Goal: Task Accomplishment & Management: Manage account settings

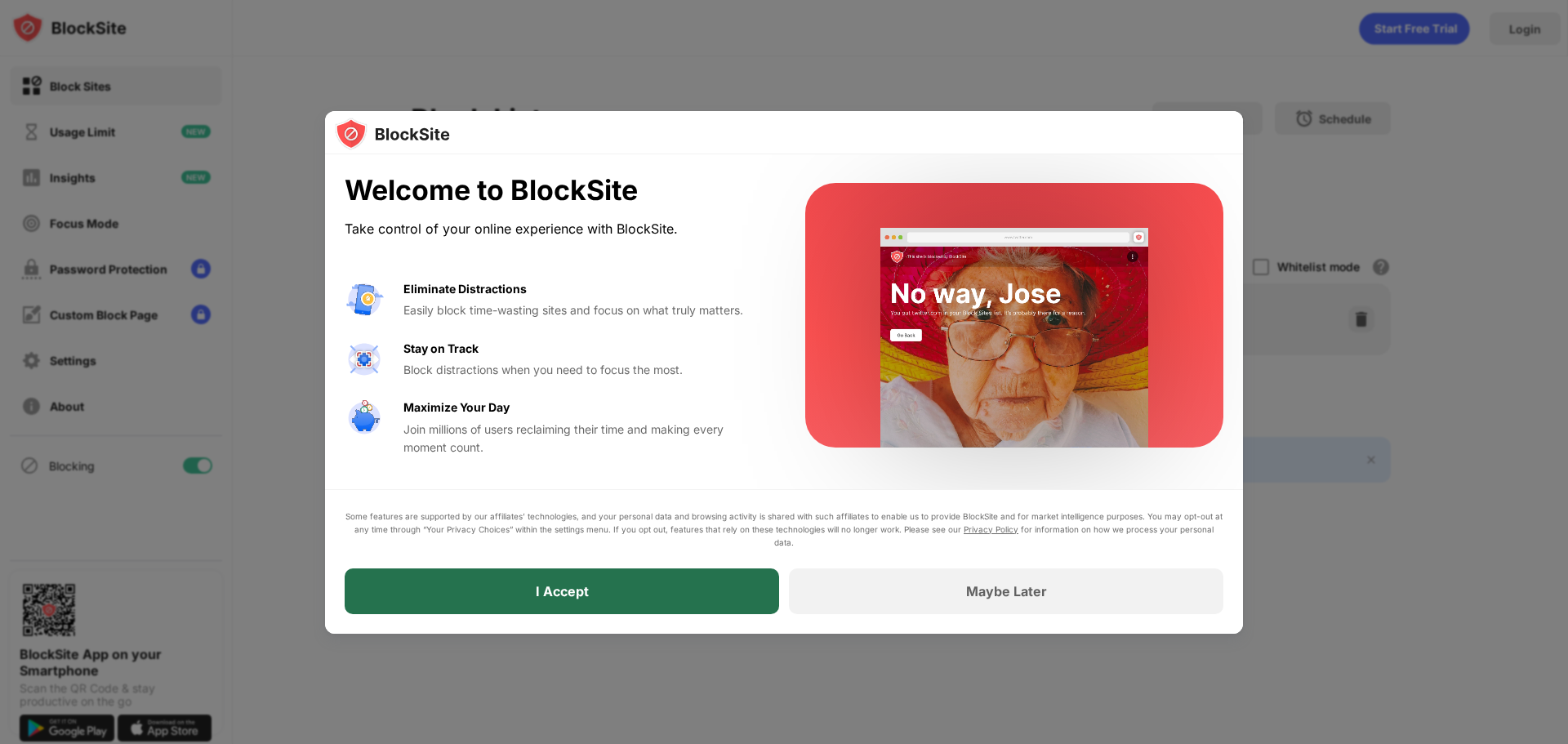
click at [653, 599] on div "I Accept" at bounding box center [561, 591] width 434 height 46
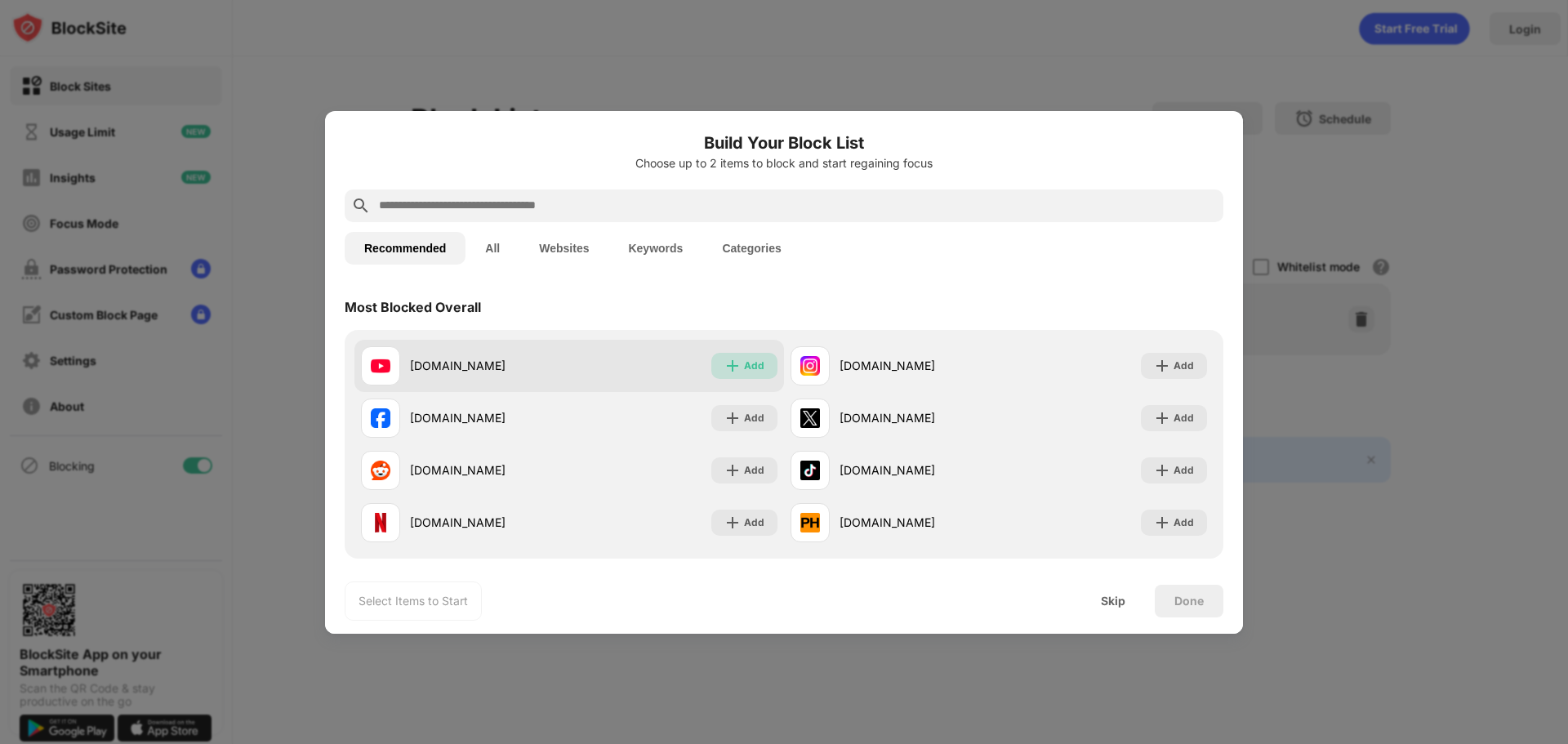
click at [744, 364] on div "Add" at bounding box center [754, 366] width 21 height 17
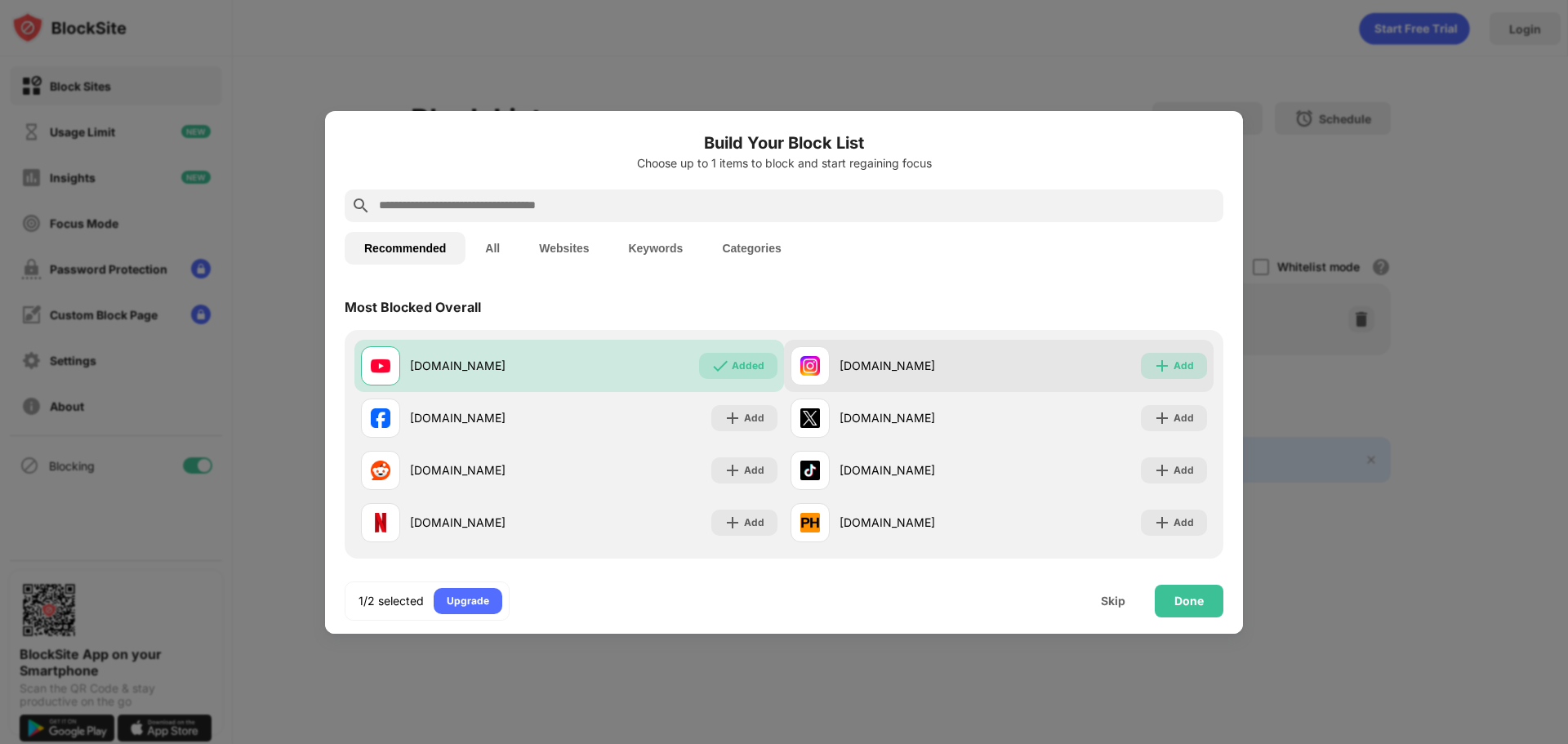
click at [1154, 370] on img at bounding box center [1162, 366] width 17 height 17
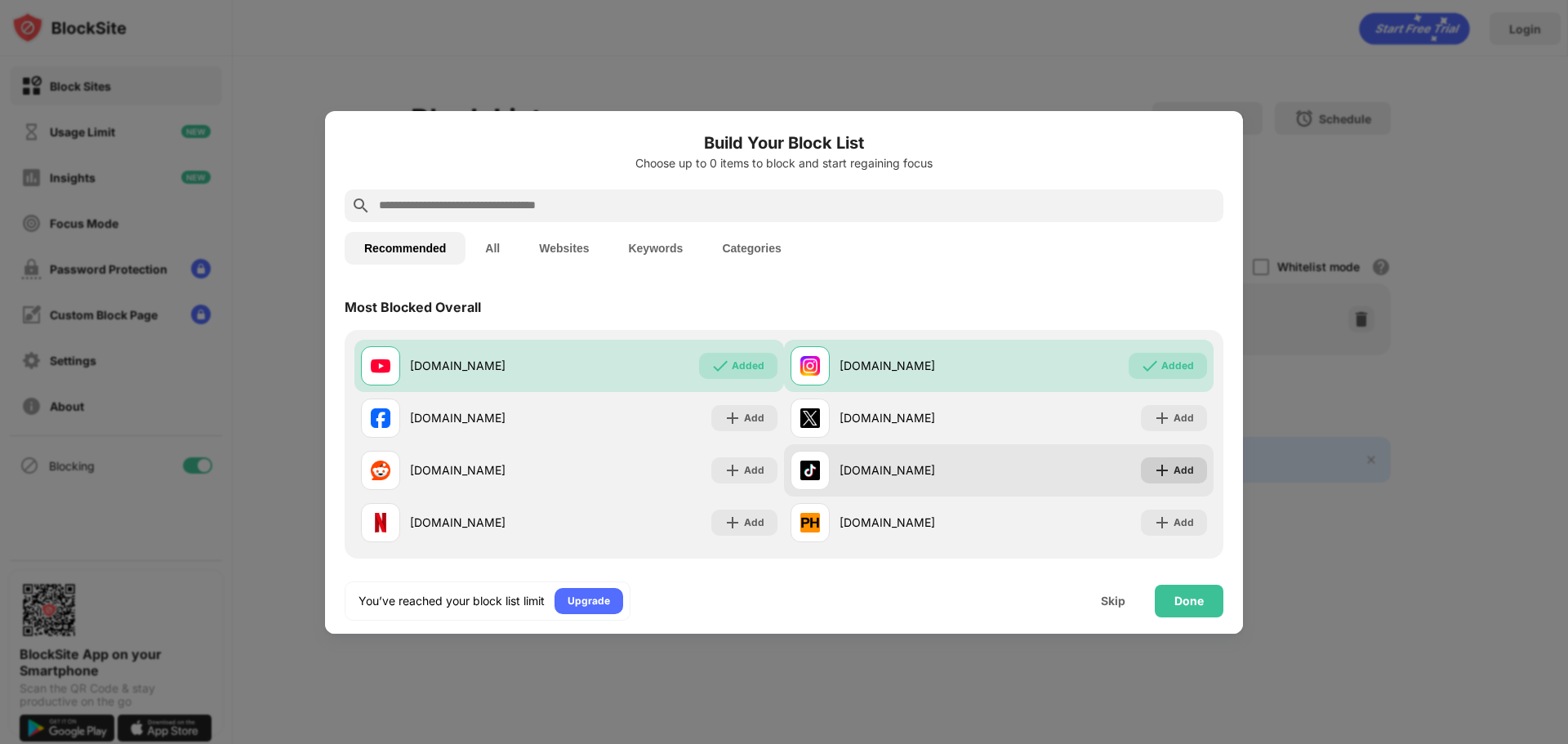
click at [1157, 476] on img at bounding box center [1162, 471] width 17 height 17
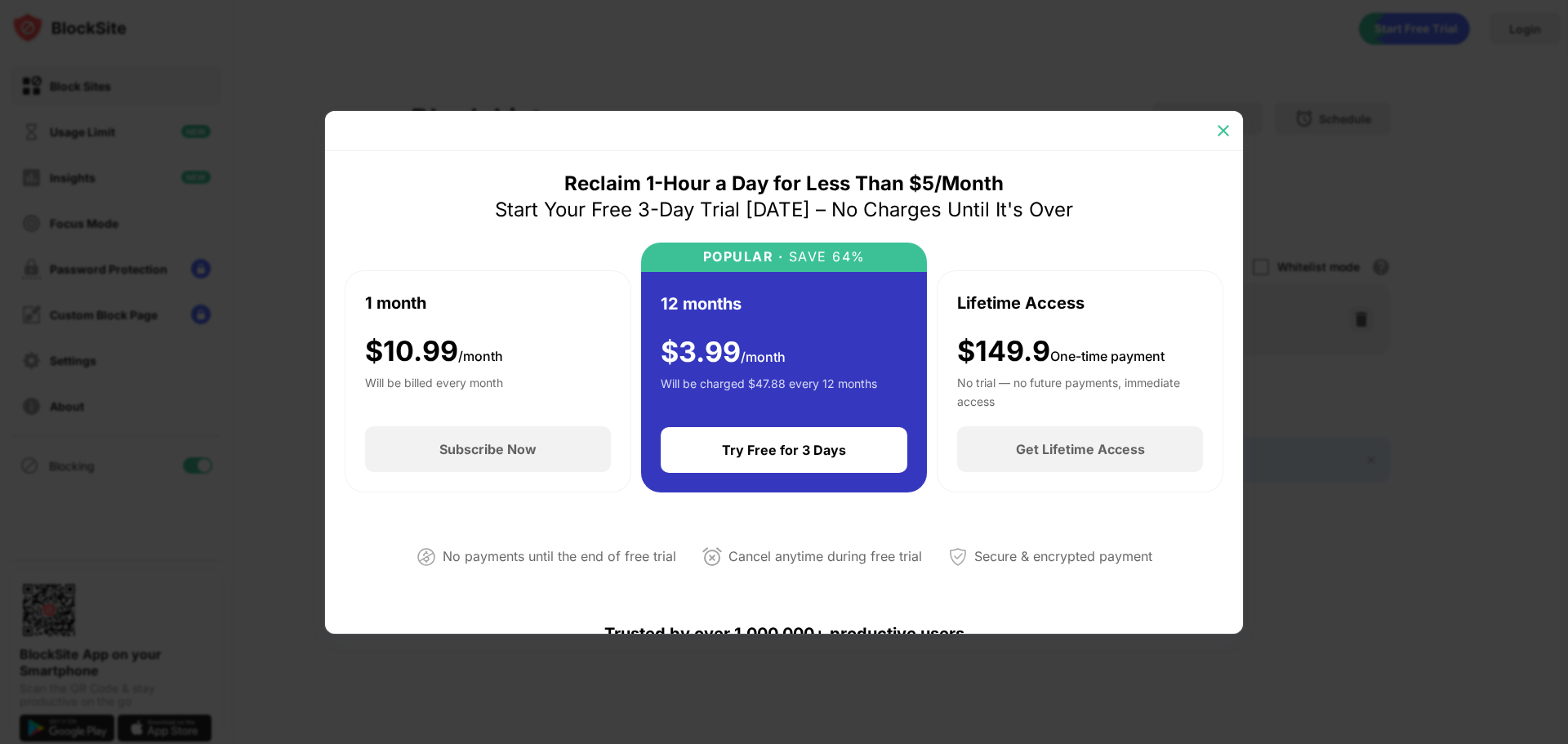
click at [1223, 138] on img at bounding box center [1224, 131] width 17 height 17
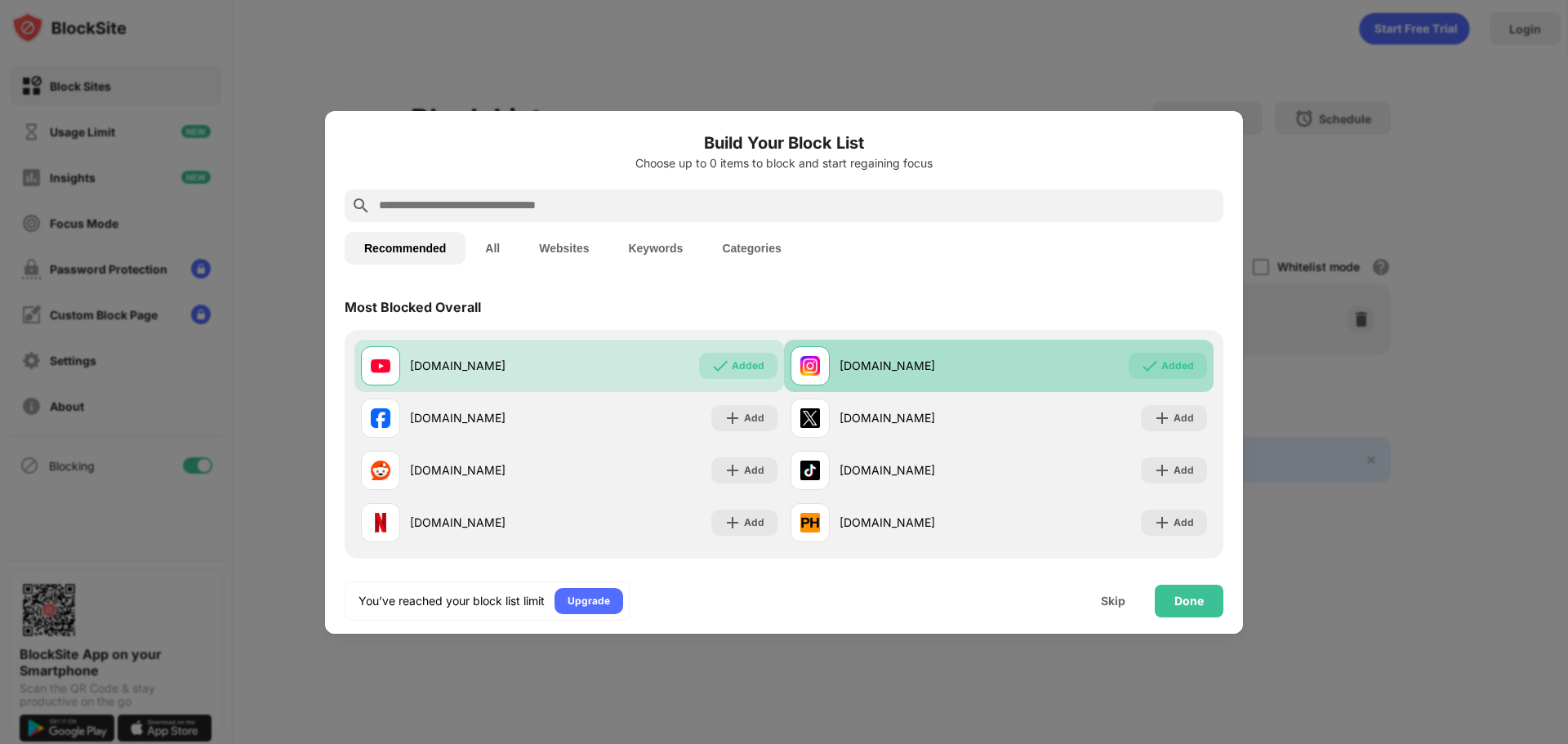
click at [1149, 365] on div "Added" at bounding box center [1168, 365] width 78 height 26
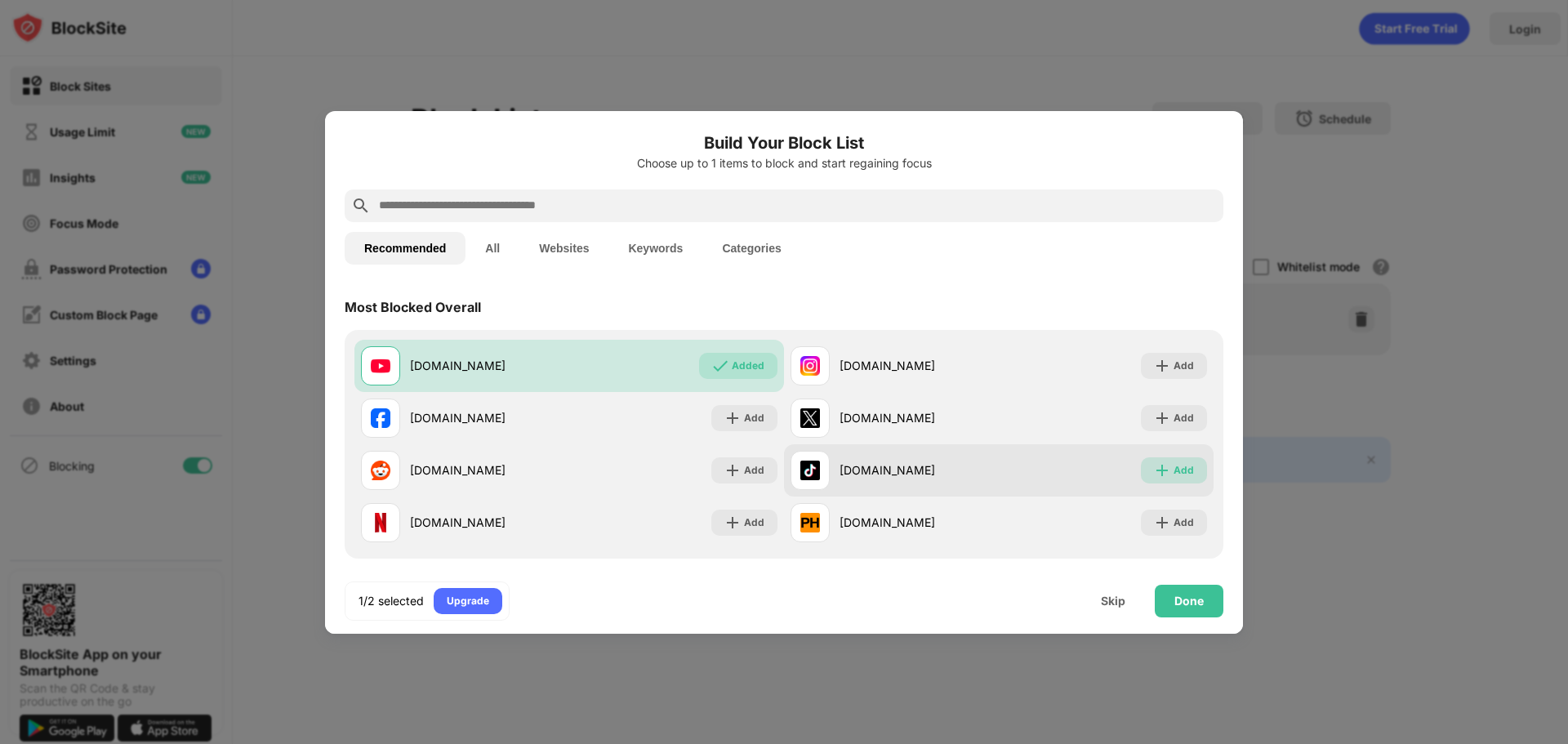
click at [1158, 465] on img at bounding box center [1162, 471] width 17 height 17
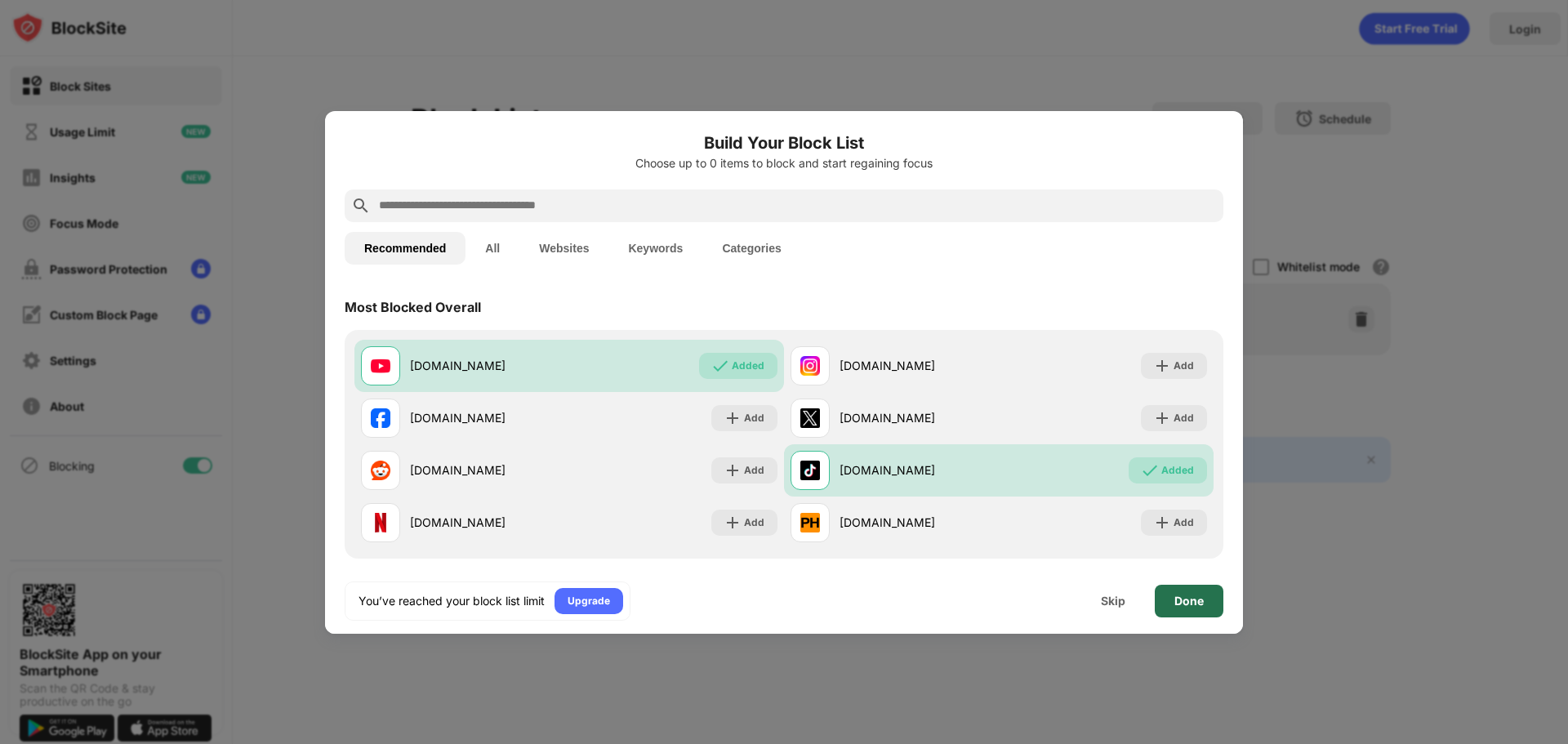
click at [1204, 609] on div "Done" at bounding box center [1189, 601] width 69 height 32
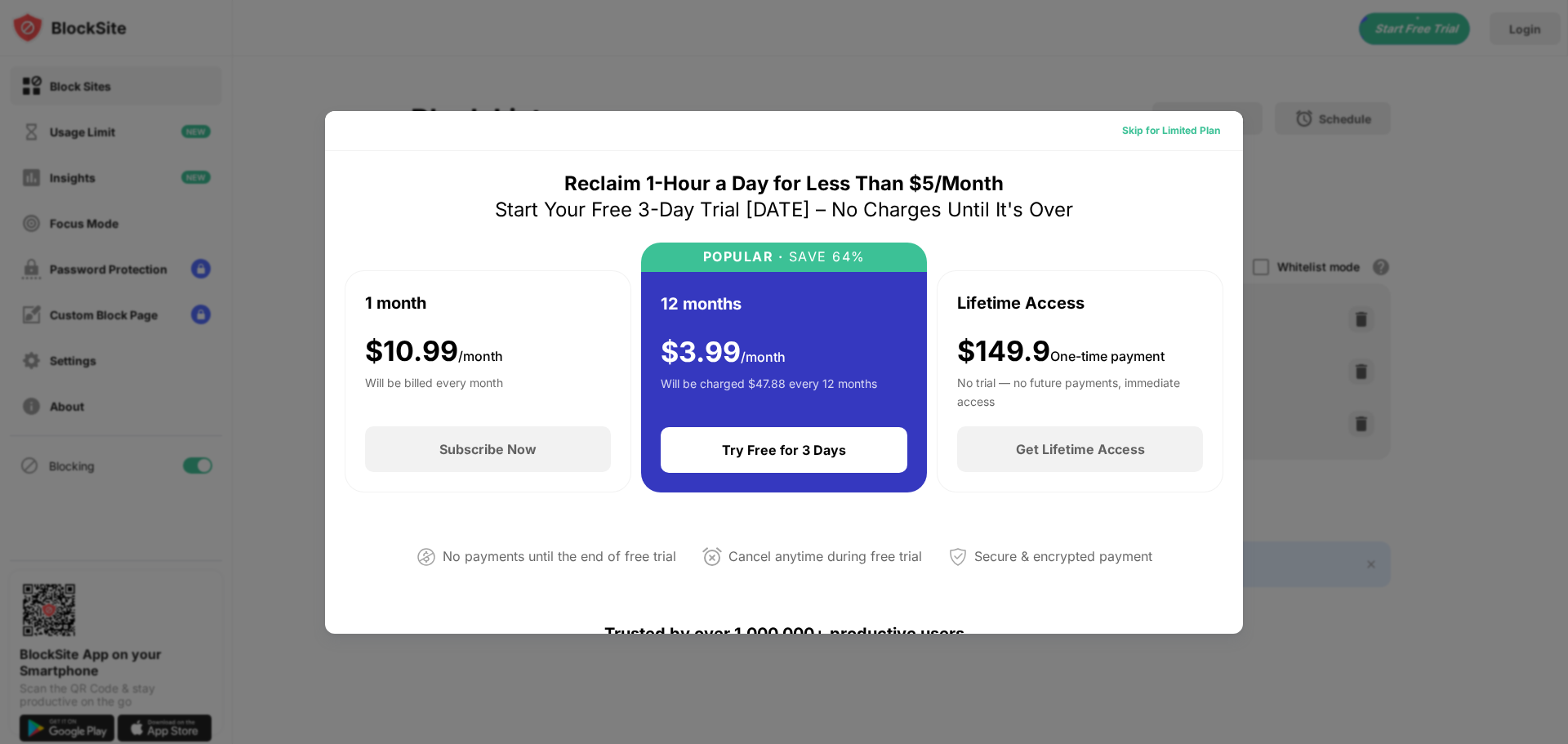
click at [1178, 135] on div "Skip for Limited Plan" at bounding box center [1171, 131] width 98 height 17
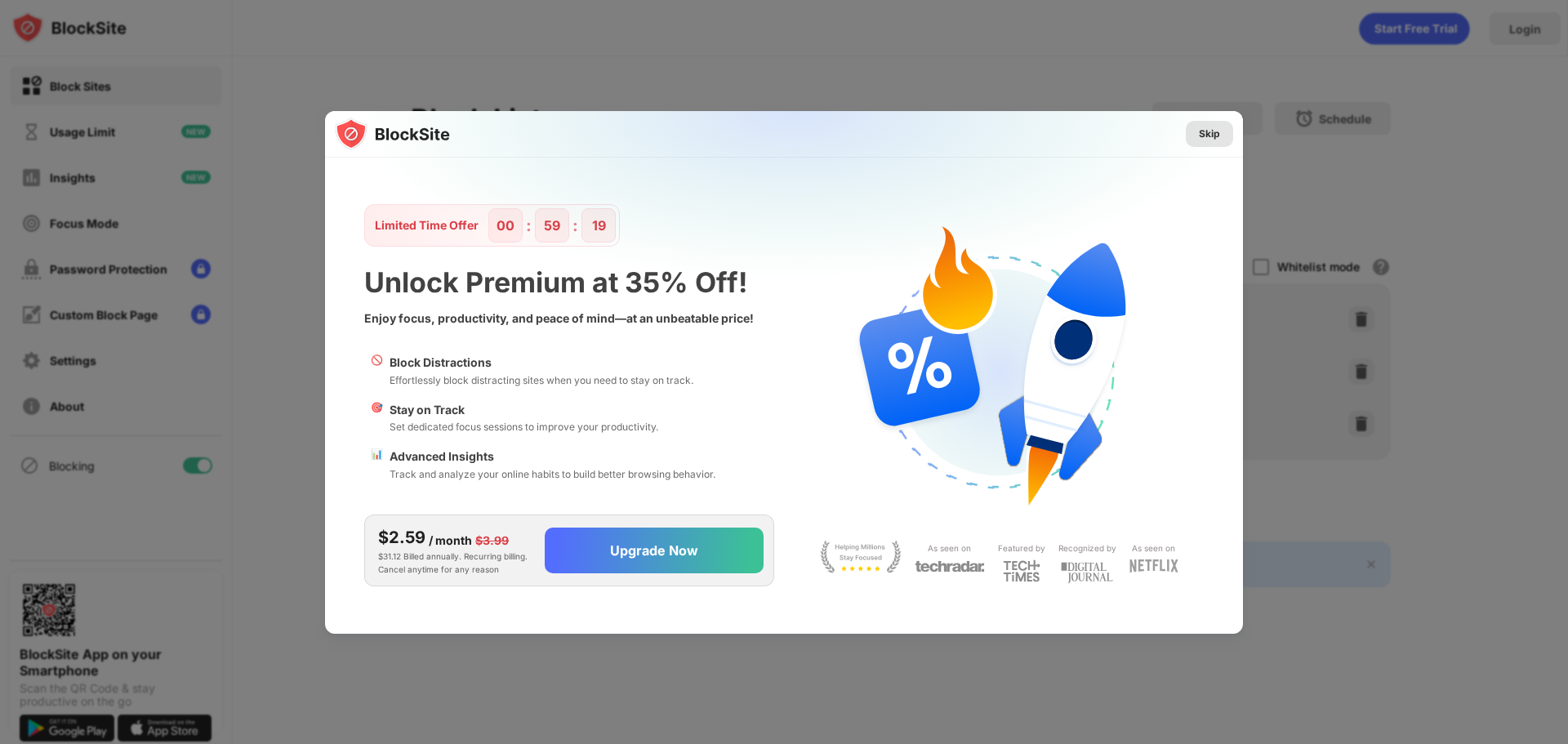
click at [1204, 135] on div "Skip" at bounding box center [1210, 135] width 22 height 17
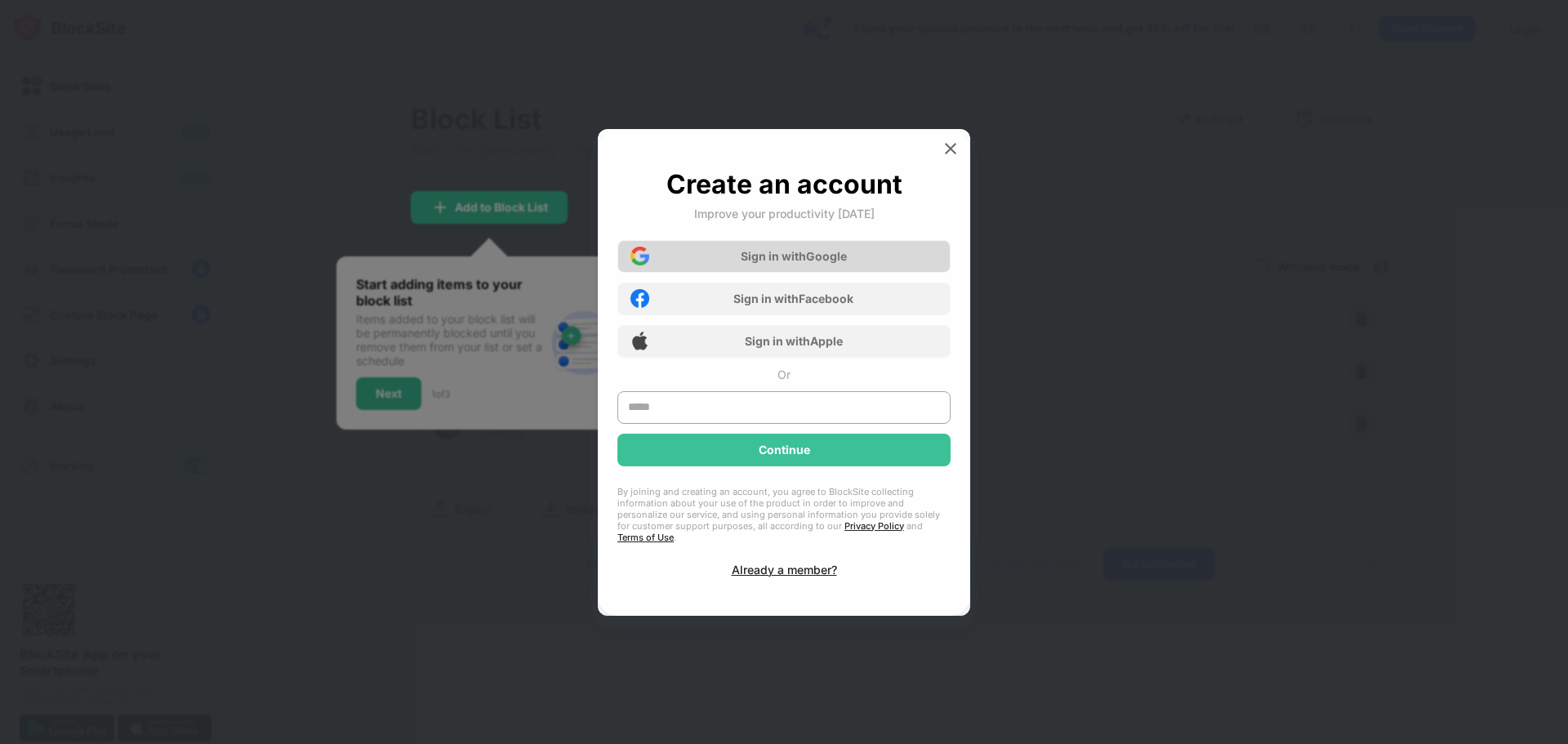
click at [834, 263] on div "Sign in with Google" at bounding box center [794, 256] width 106 height 14
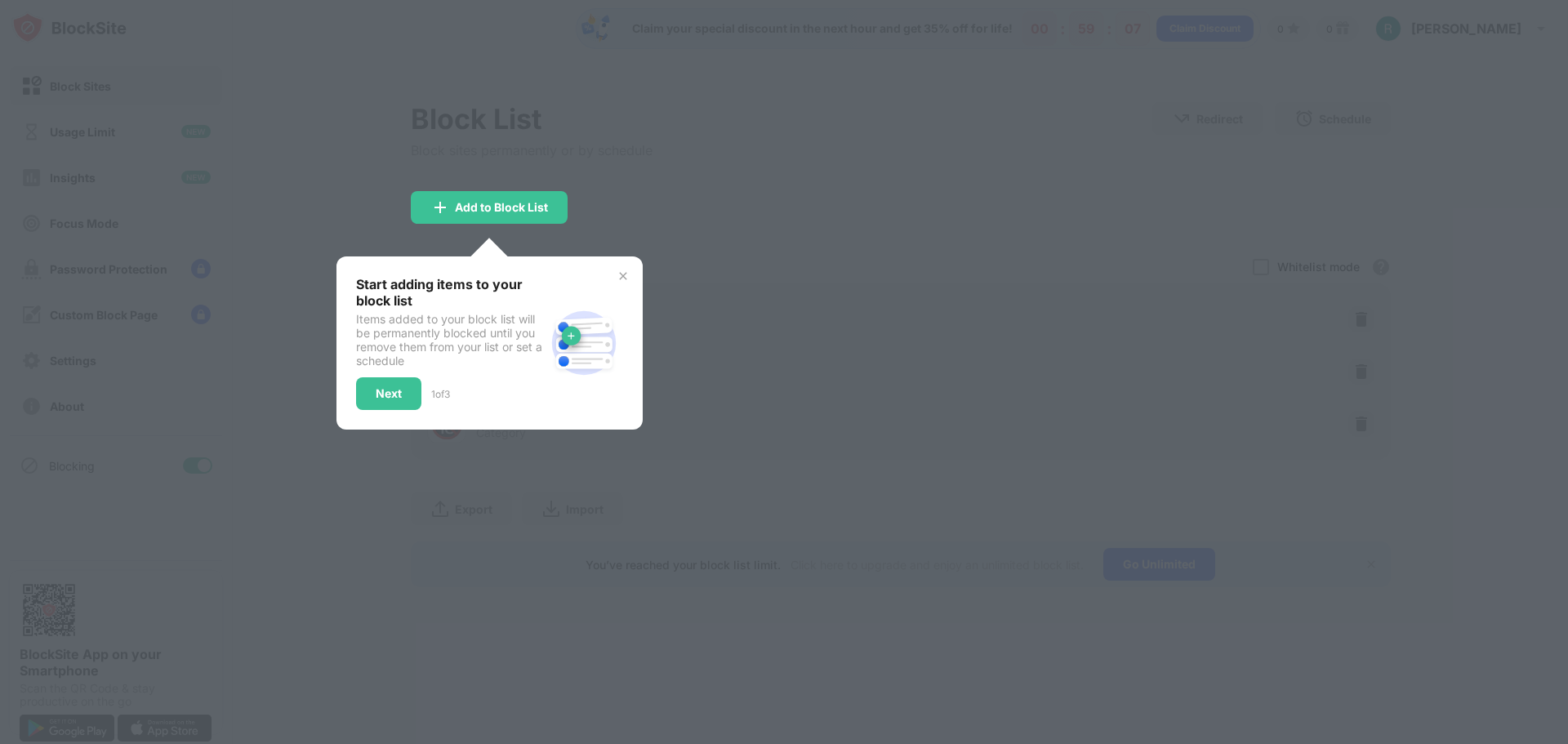
click at [719, 166] on div at bounding box center [784, 372] width 1568 height 744
click at [362, 398] on div "Next" at bounding box center [388, 394] width 66 height 32
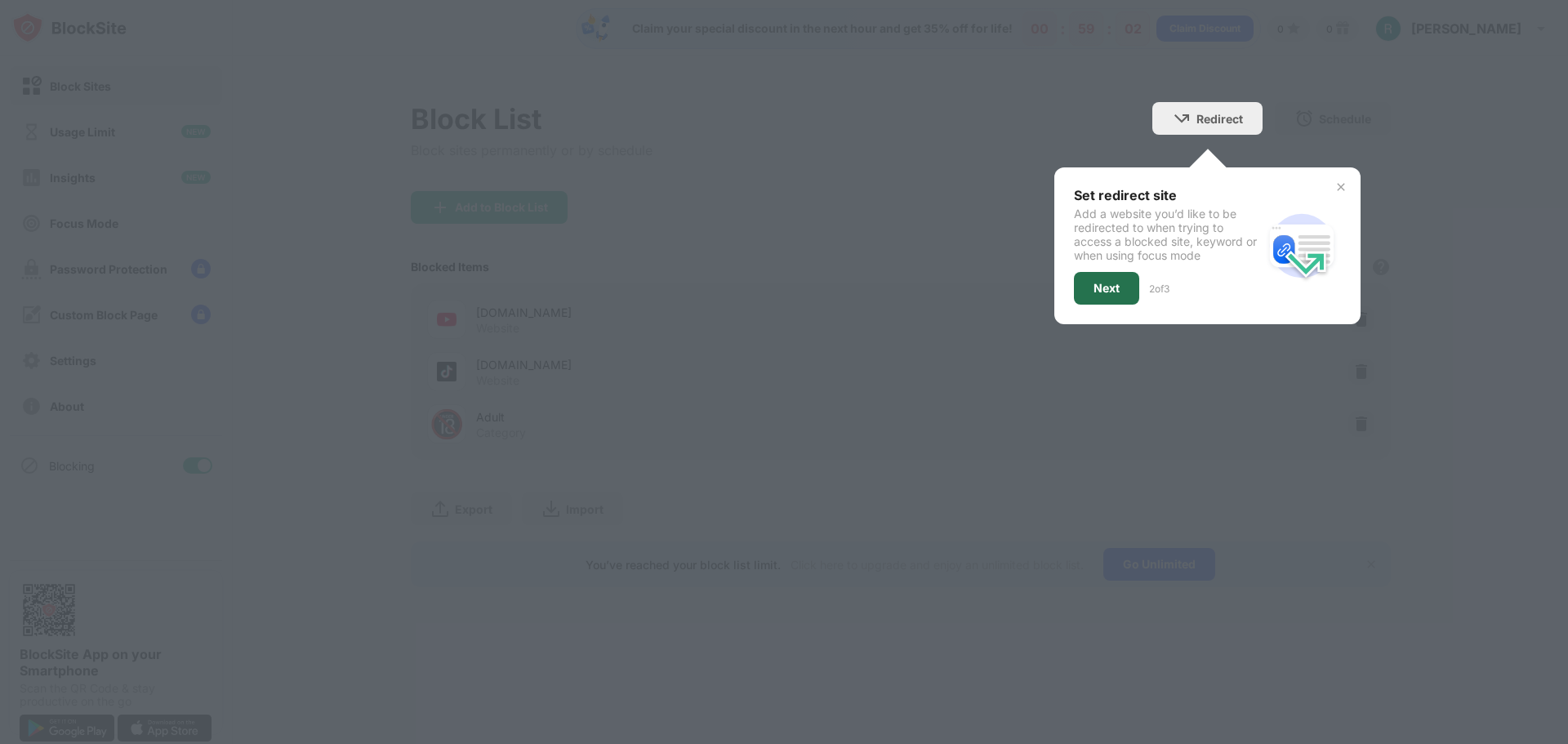
click at [1108, 290] on div "Next" at bounding box center [1106, 288] width 26 height 13
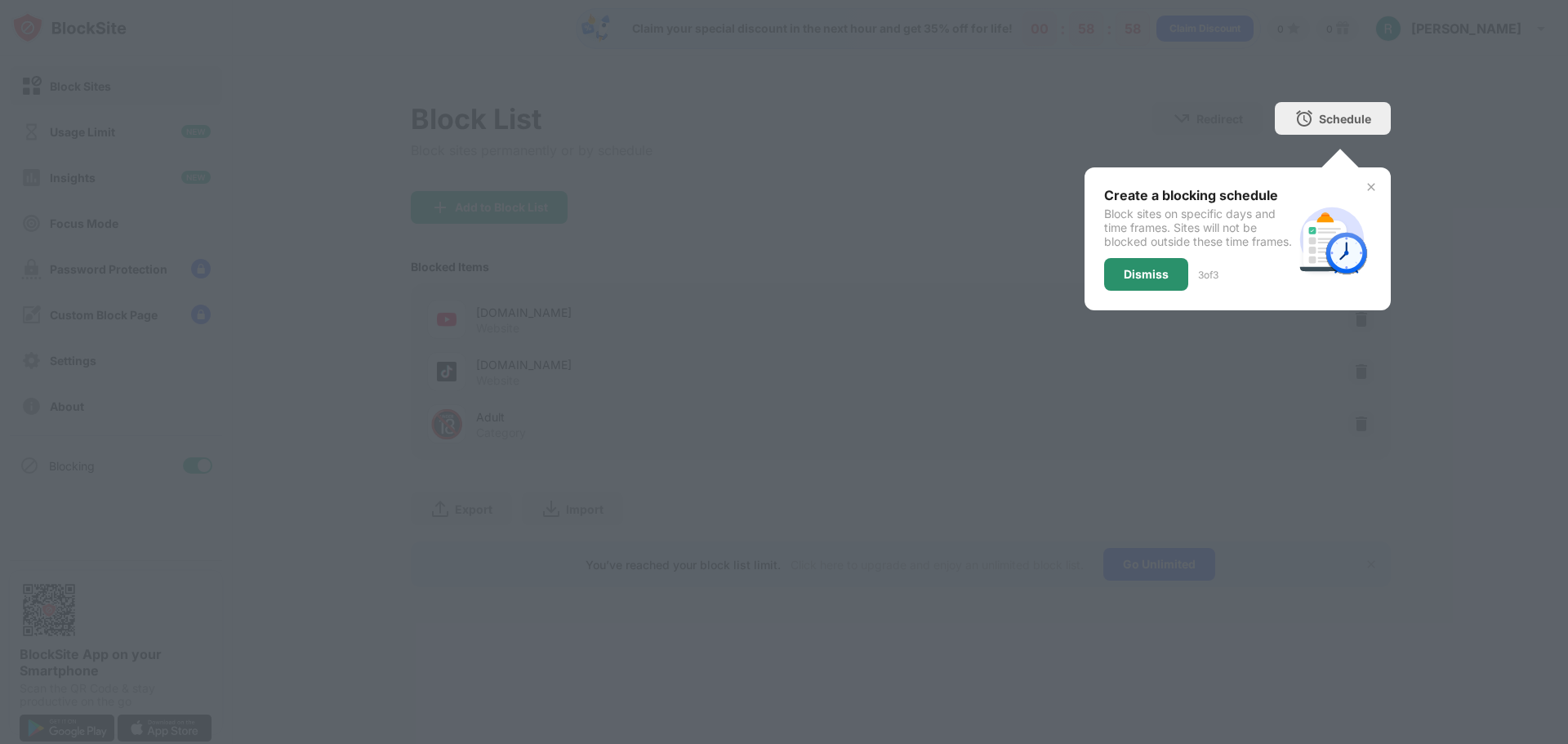
click at [1159, 281] on div "Dismiss" at bounding box center [1146, 275] width 45 height 13
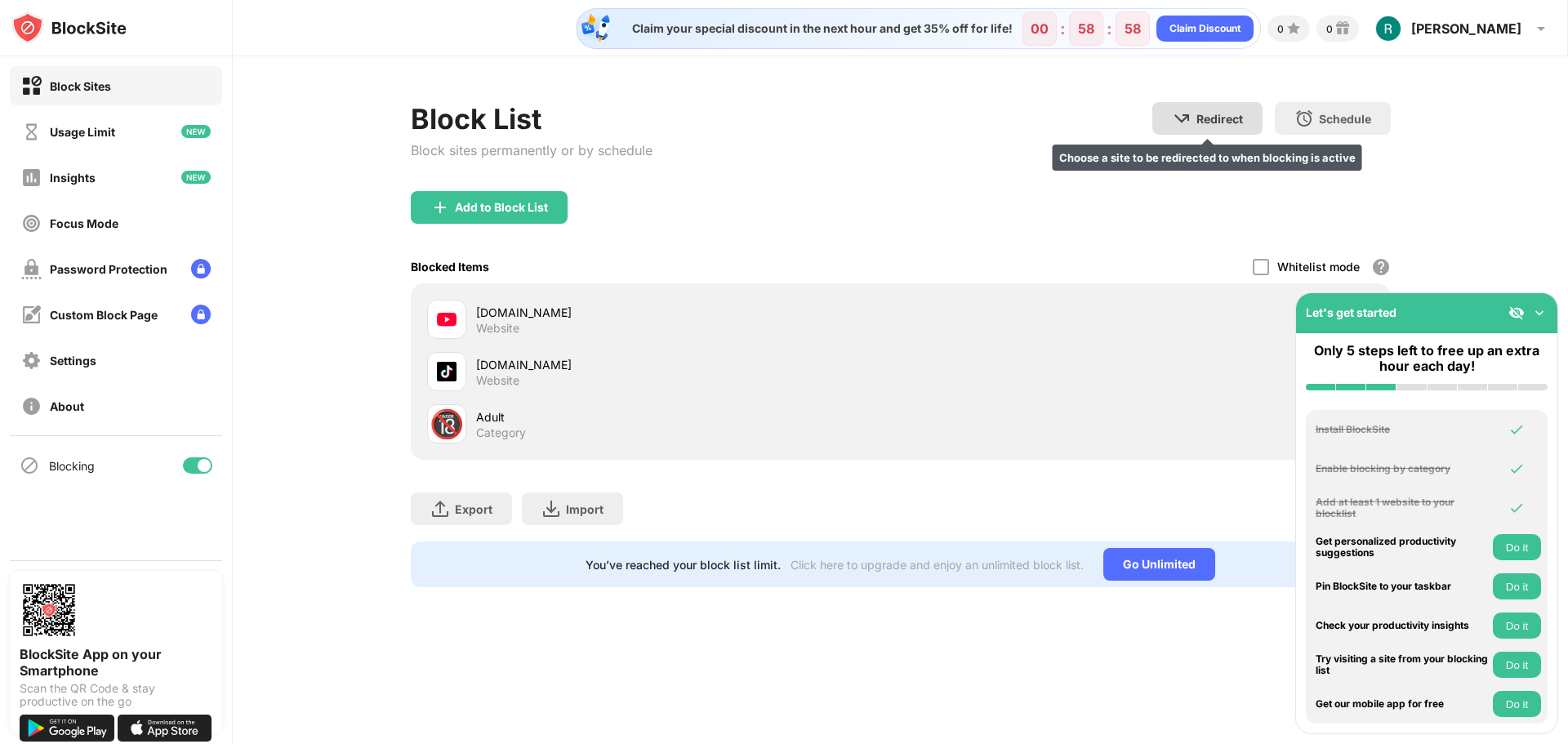
click at [1199, 108] on div "Redirect Choose a site to be redirected to when blocking is active" at bounding box center [1207, 118] width 110 height 32
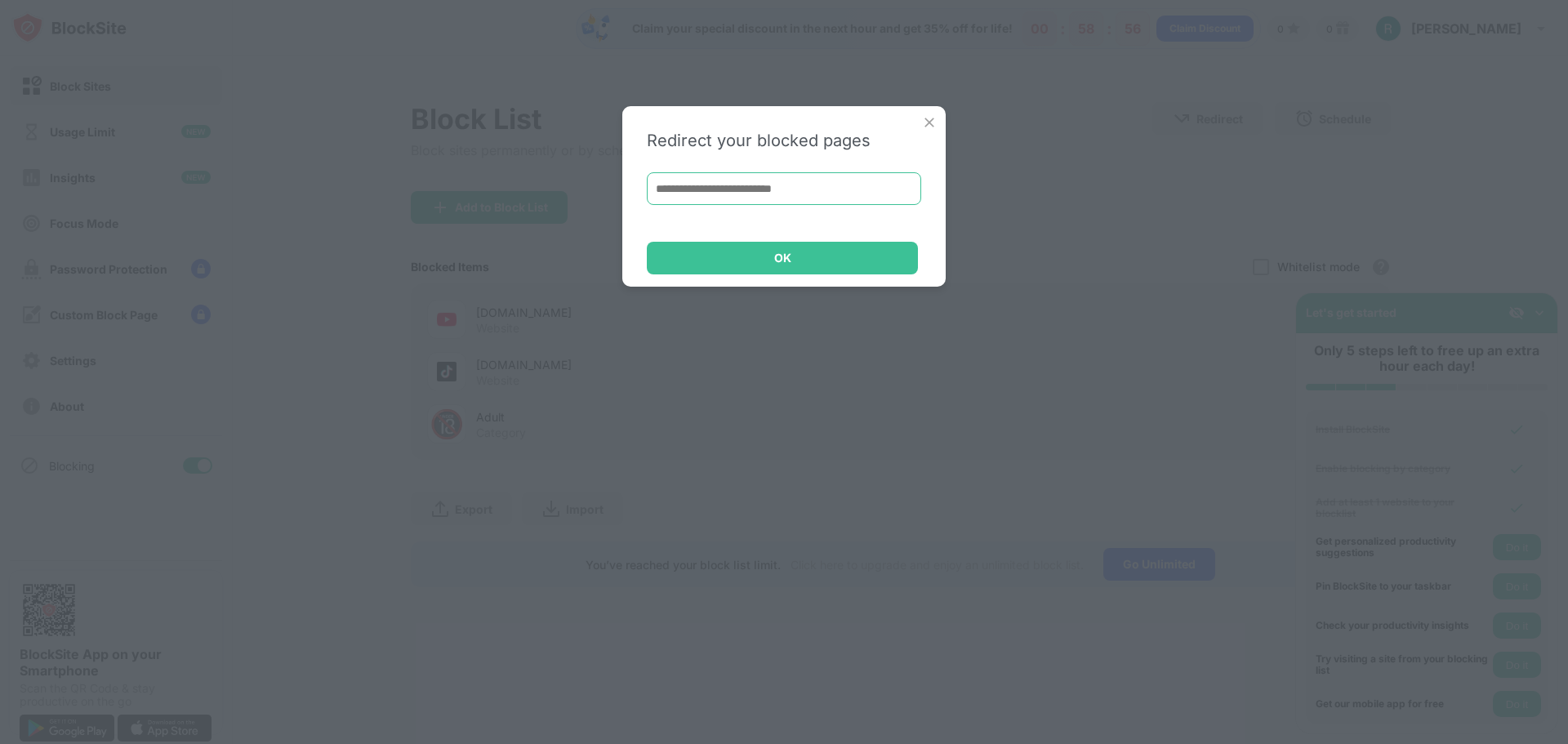
click at [730, 191] on input at bounding box center [784, 188] width 275 height 32
paste input "**********"
type input "**********"
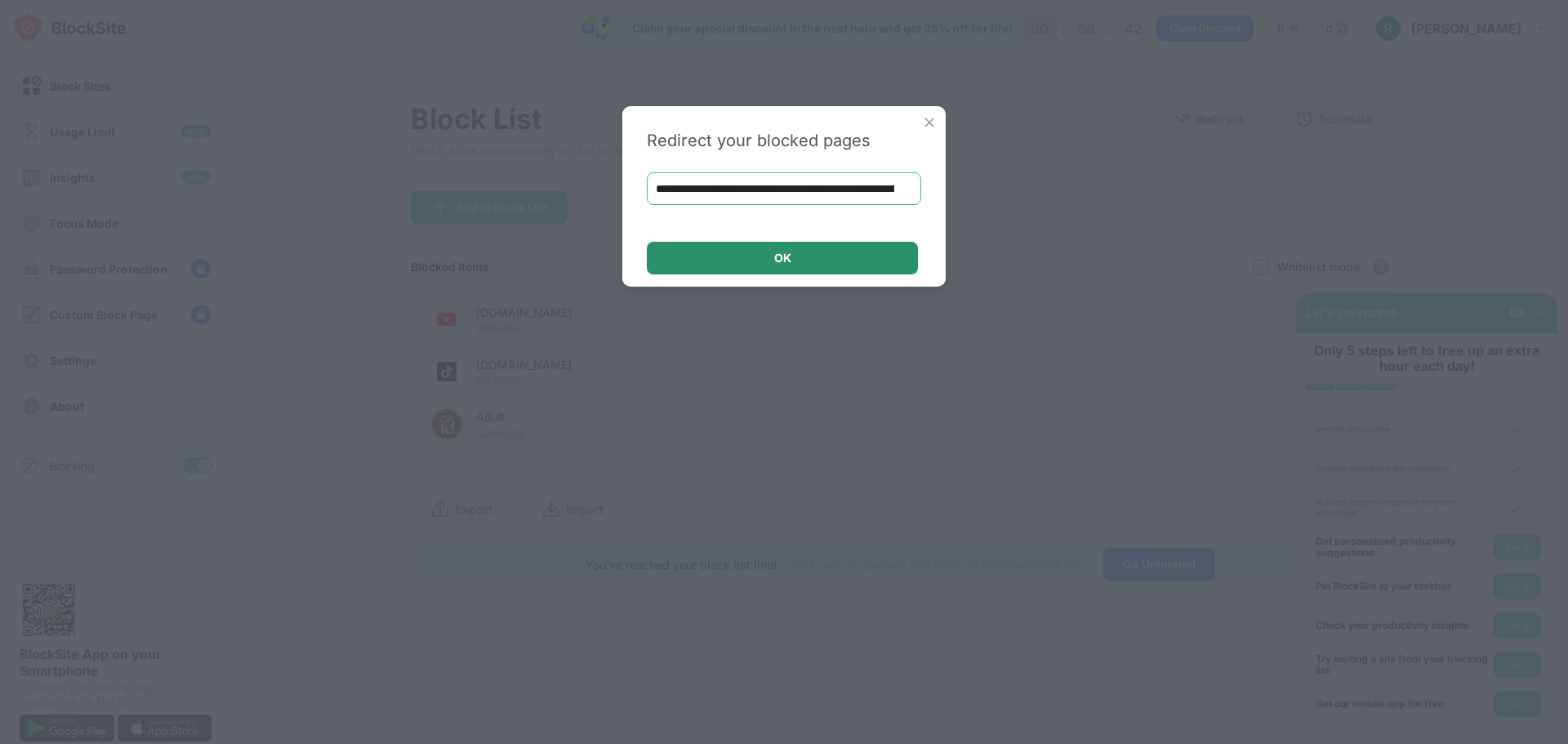
click at [799, 259] on div "OK" at bounding box center [782, 257] width 271 height 32
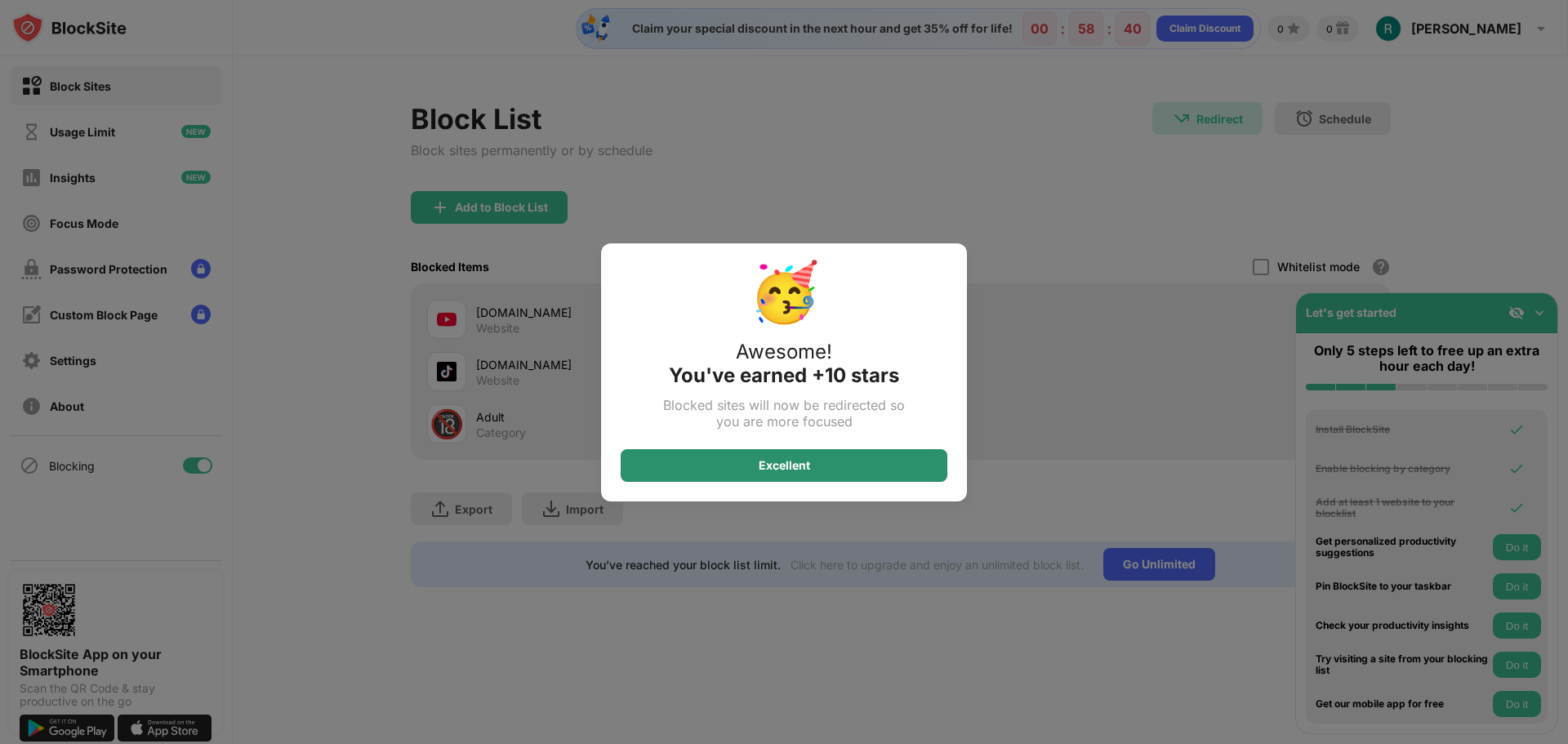
click at [801, 456] on div "Excellent" at bounding box center [784, 465] width 327 height 32
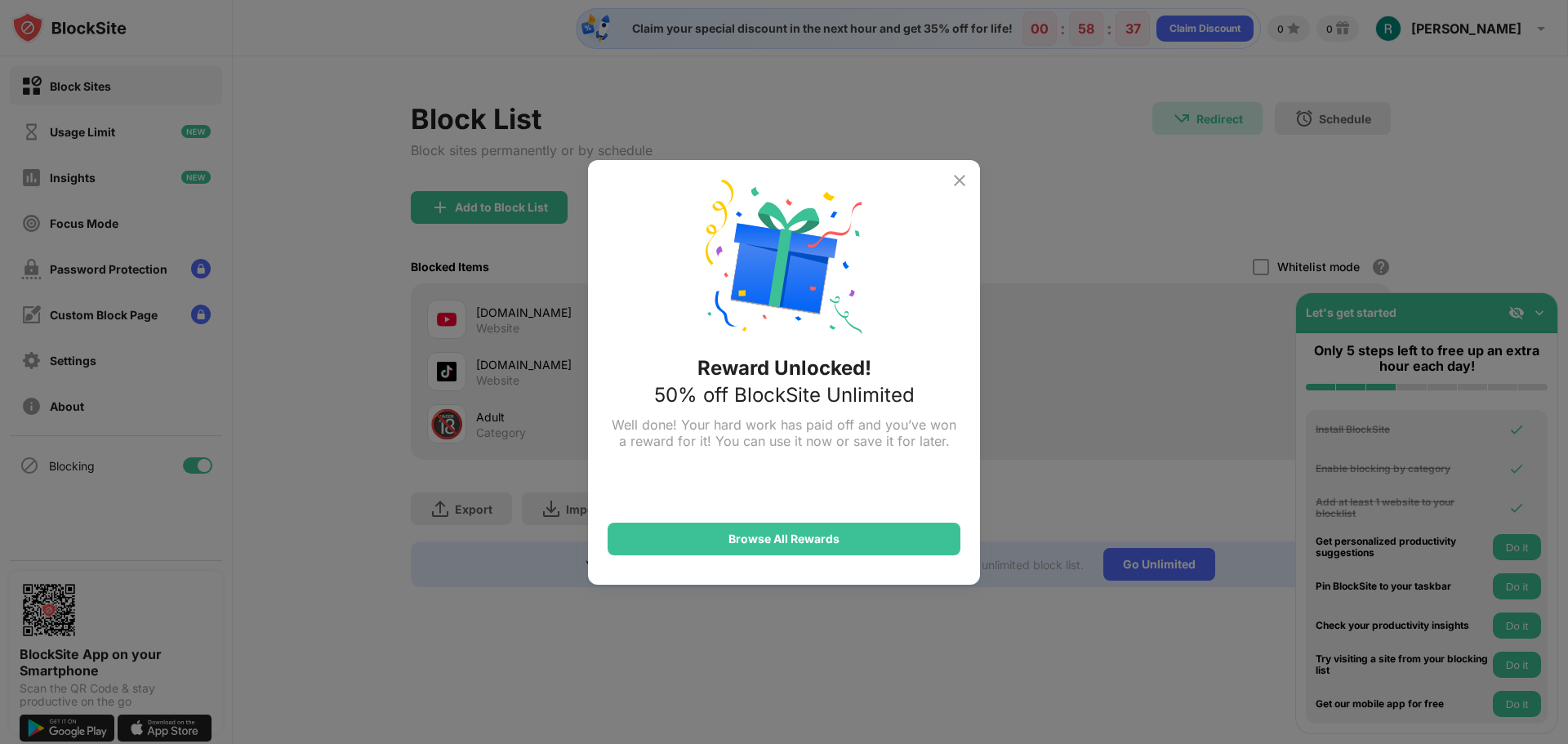
click at [963, 161] on div "Reward Unlocked! 50% off BlockSite Unlimited Well done! Your hard work has paid…" at bounding box center [784, 373] width 392 height 425
click at [965, 178] on img at bounding box center [960, 181] width 20 height 20
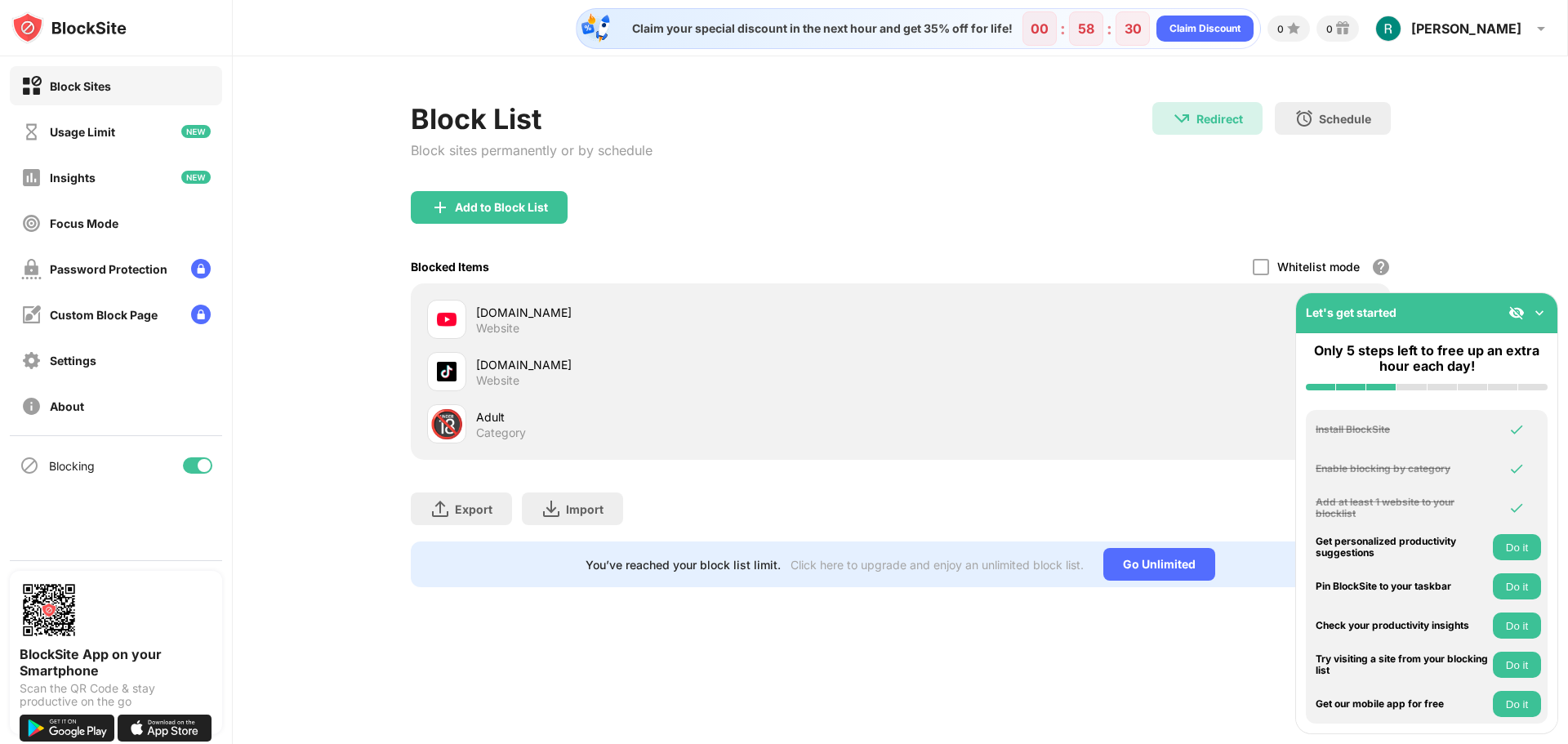
click at [1542, 317] on img at bounding box center [1540, 313] width 17 height 17
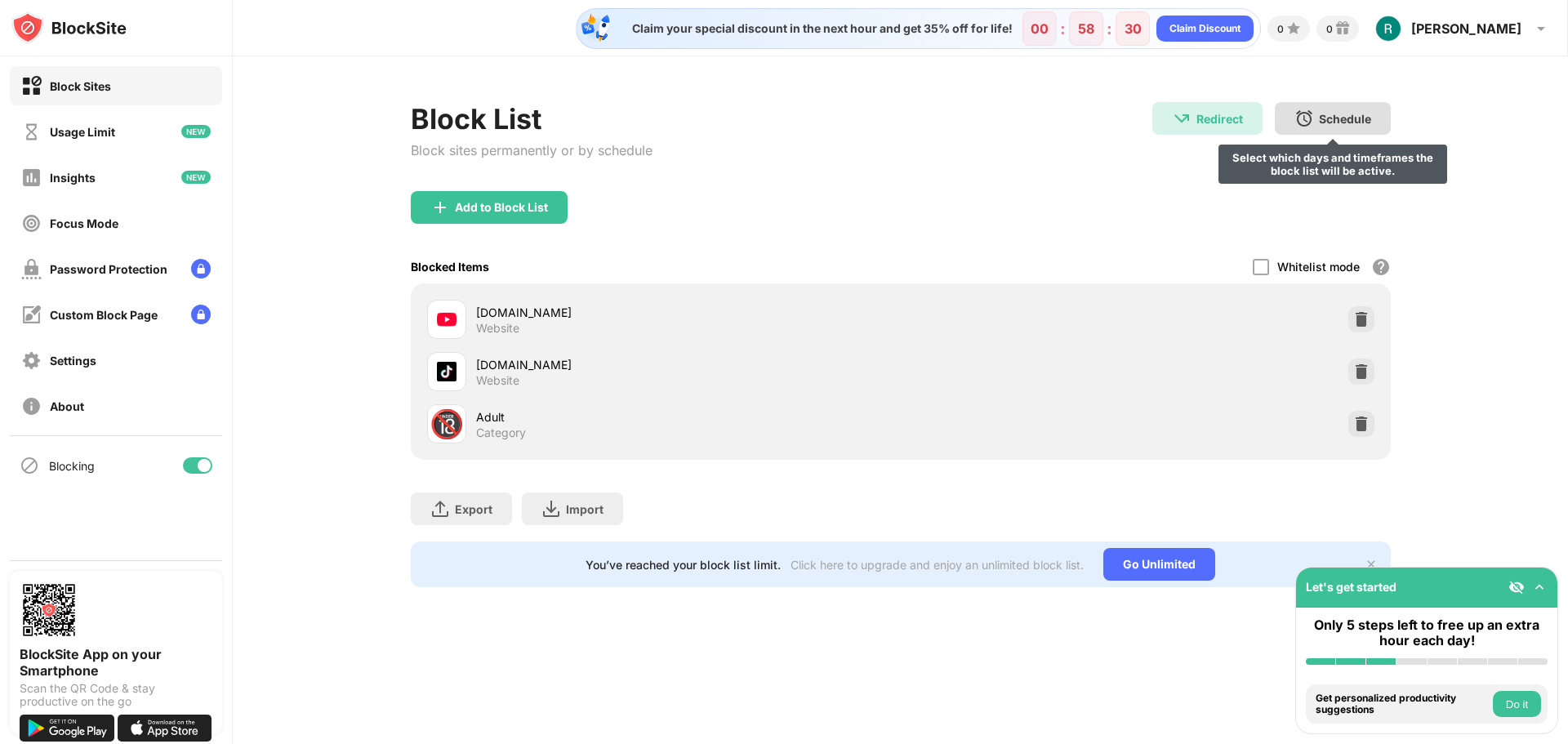
click at [1361, 132] on div "Schedule Select which days and timeframes the block list will be active." at bounding box center [1333, 118] width 116 height 32
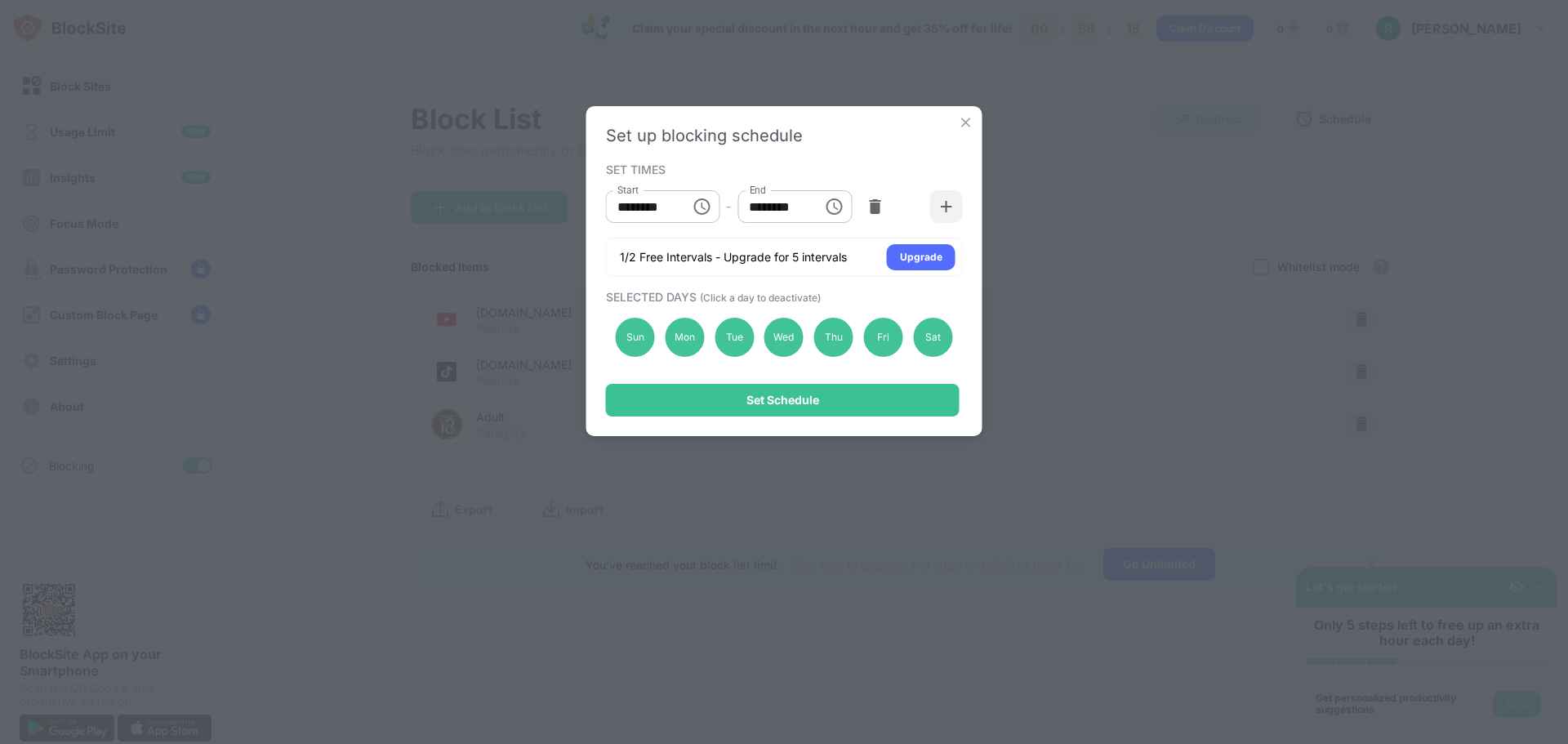
click at [960, 121] on img at bounding box center [966, 123] width 17 height 17
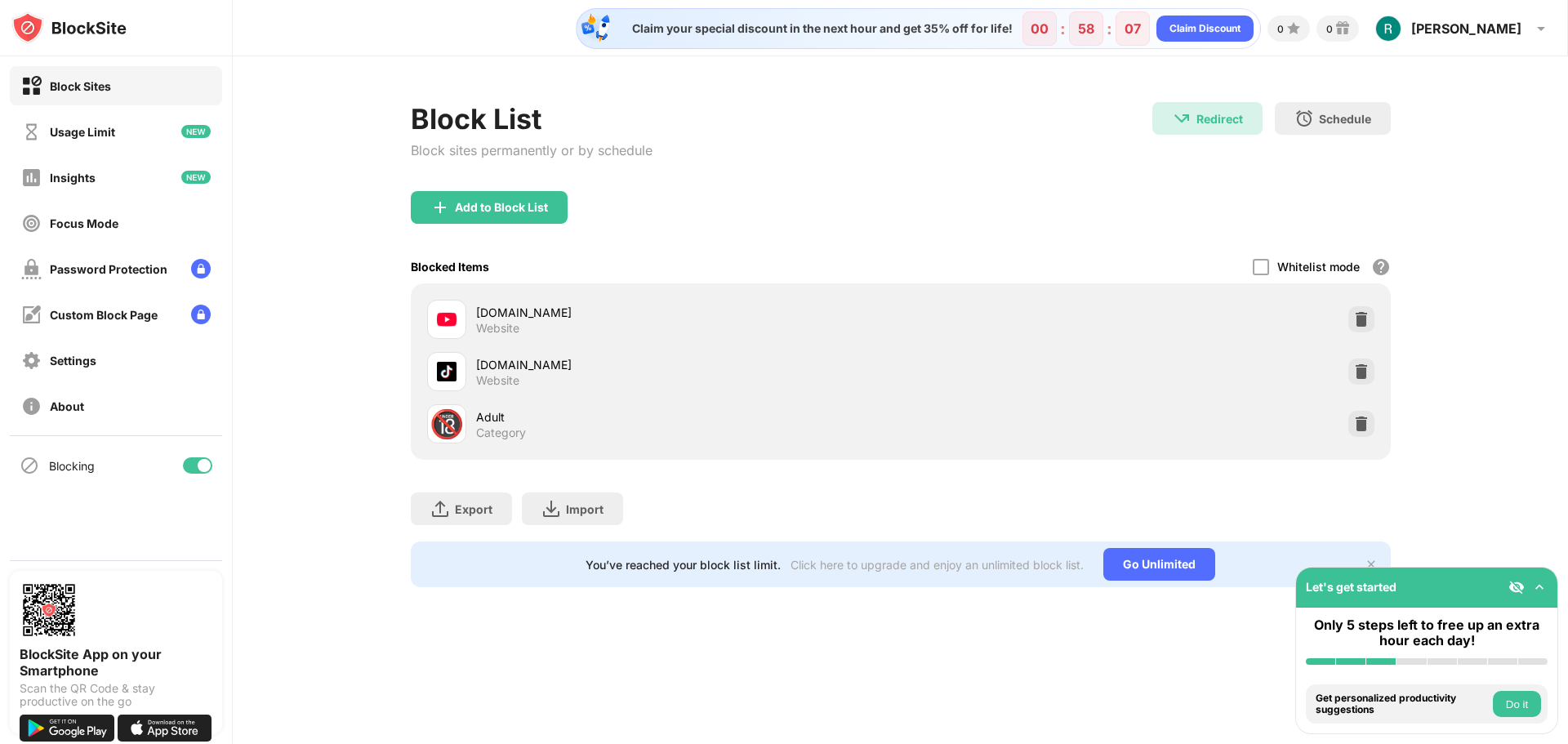
click at [1538, 585] on img at bounding box center [1540, 588] width 17 height 17
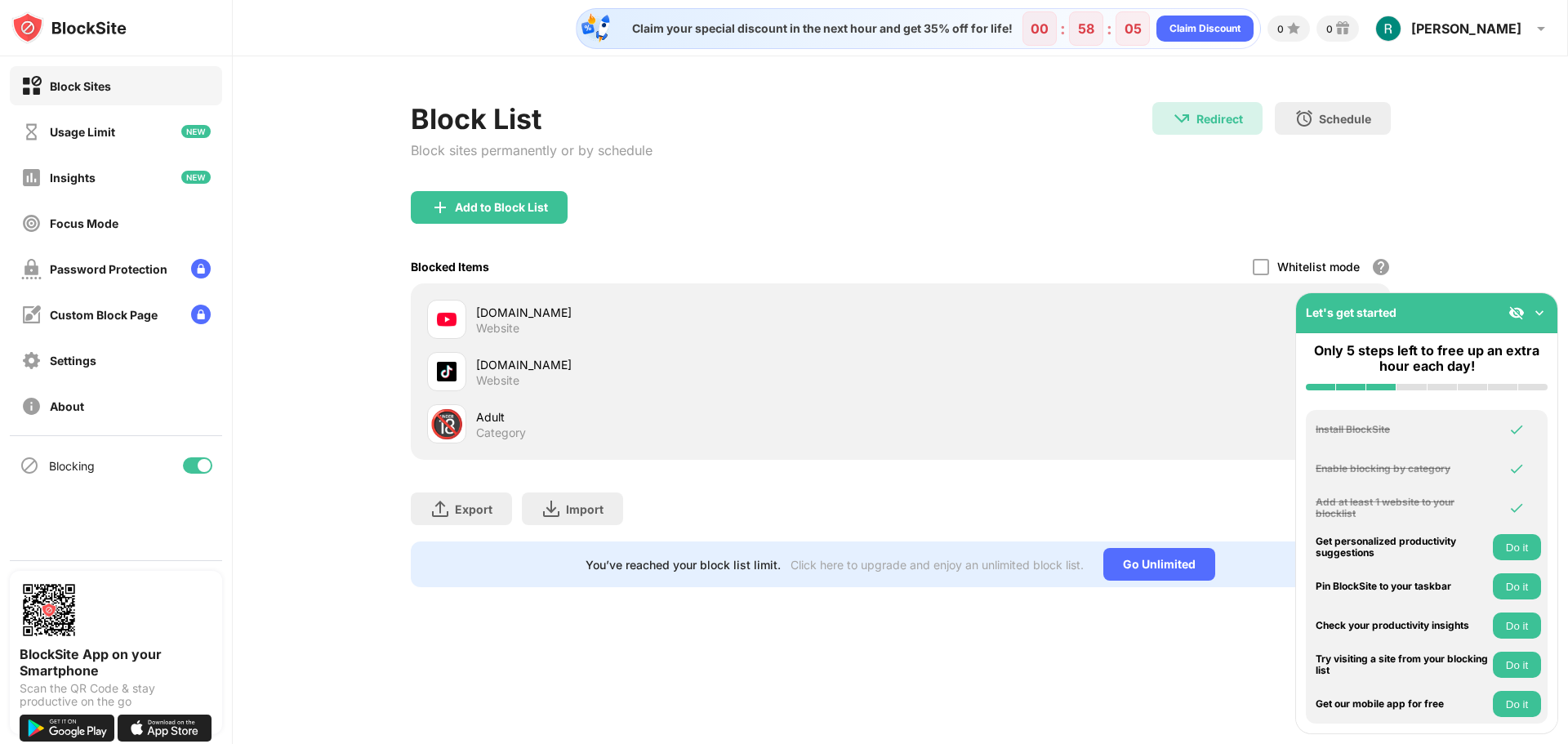
click at [1541, 314] on img at bounding box center [1540, 313] width 17 height 17
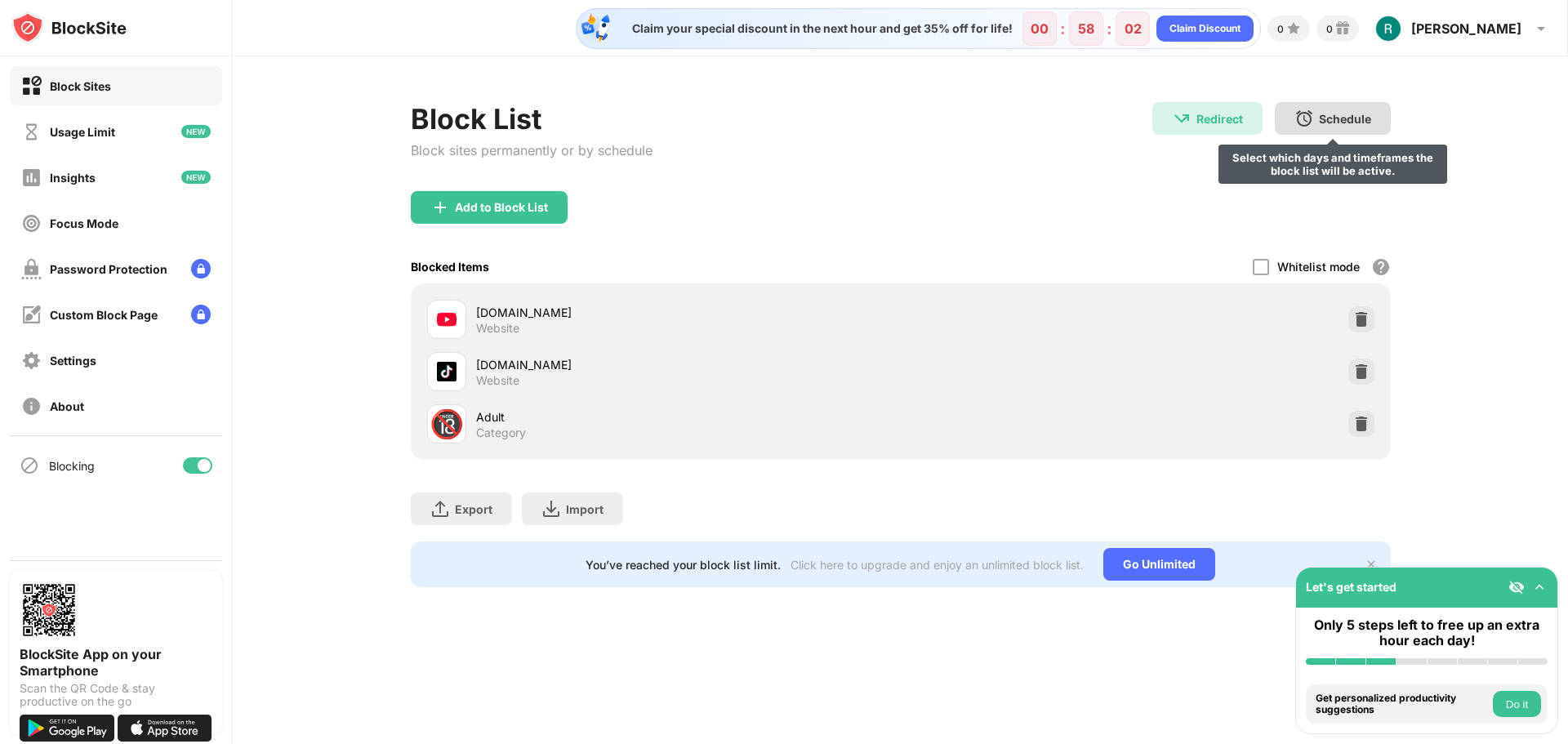
click at [1325, 122] on div "Schedule" at bounding box center [1345, 119] width 52 height 14
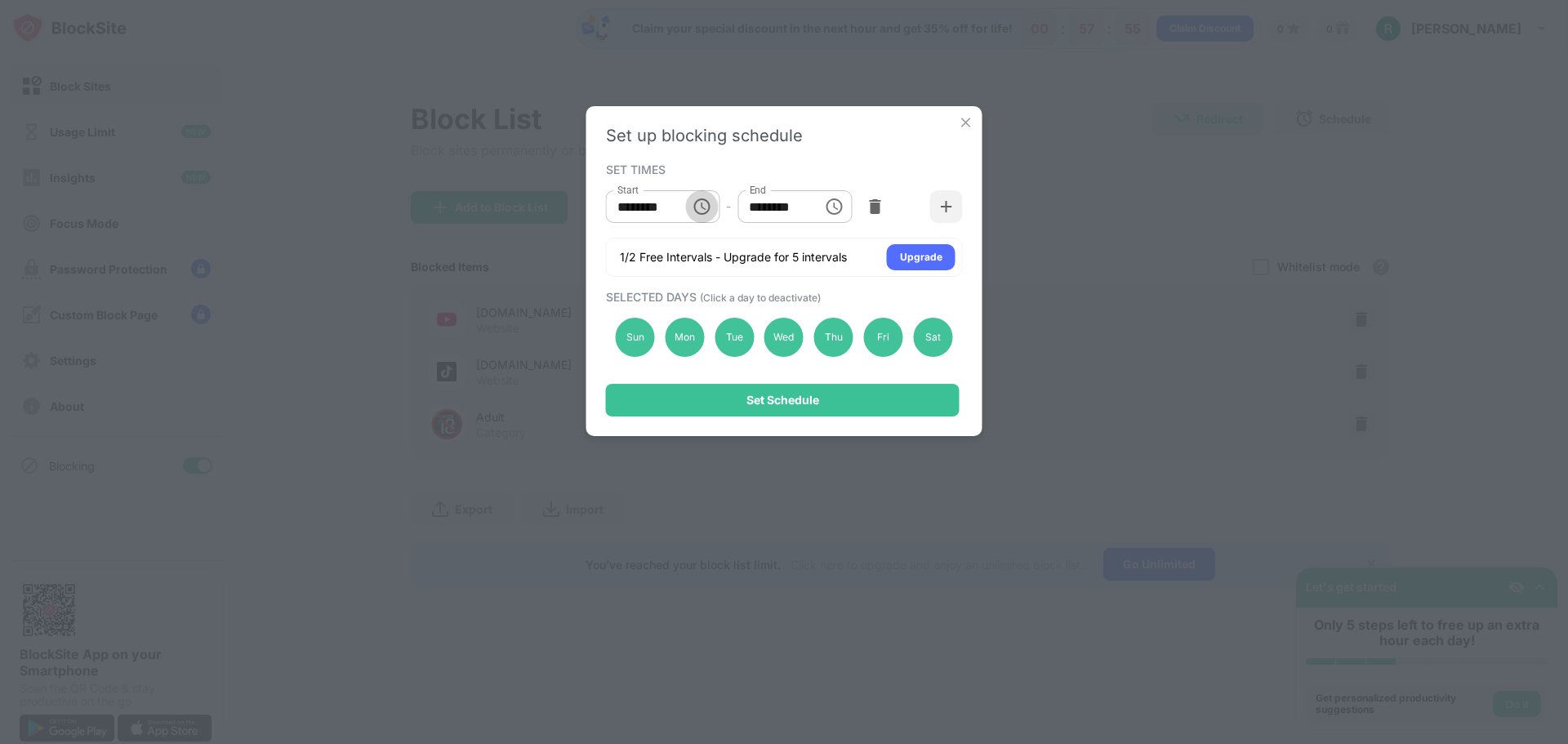
click at [706, 208] on icon "Choose time, selected time is 10:00 AM" at bounding box center [701, 207] width 20 height 20
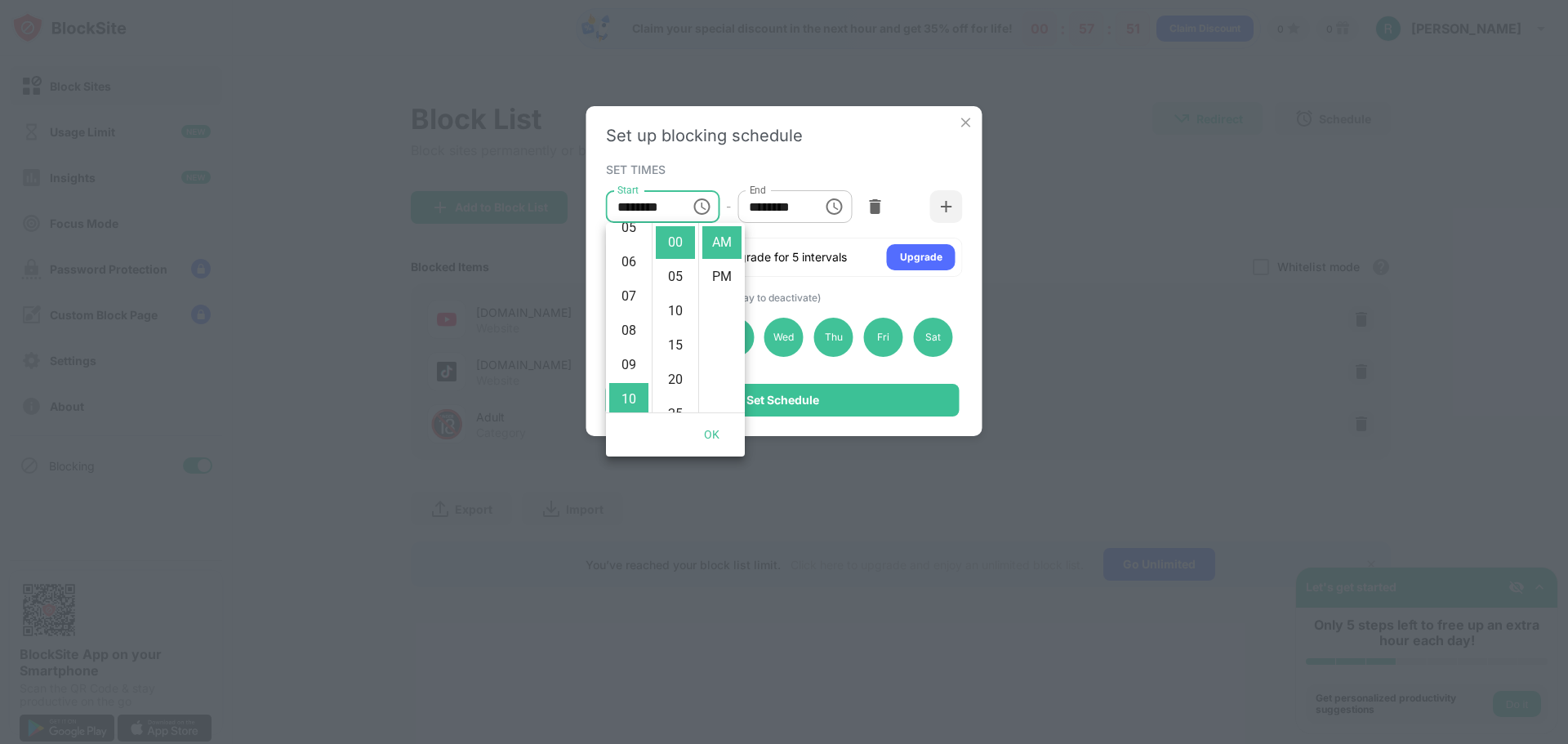
scroll to position [179, 0]
click at [629, 340] on li "08" at bounding box center [628, 337] width 39 height 32
type input "********"
click at [834, 210] on icon "Choose time, selected time is 1:00 PM" at bounding box center [834, 207] width 20 height 20
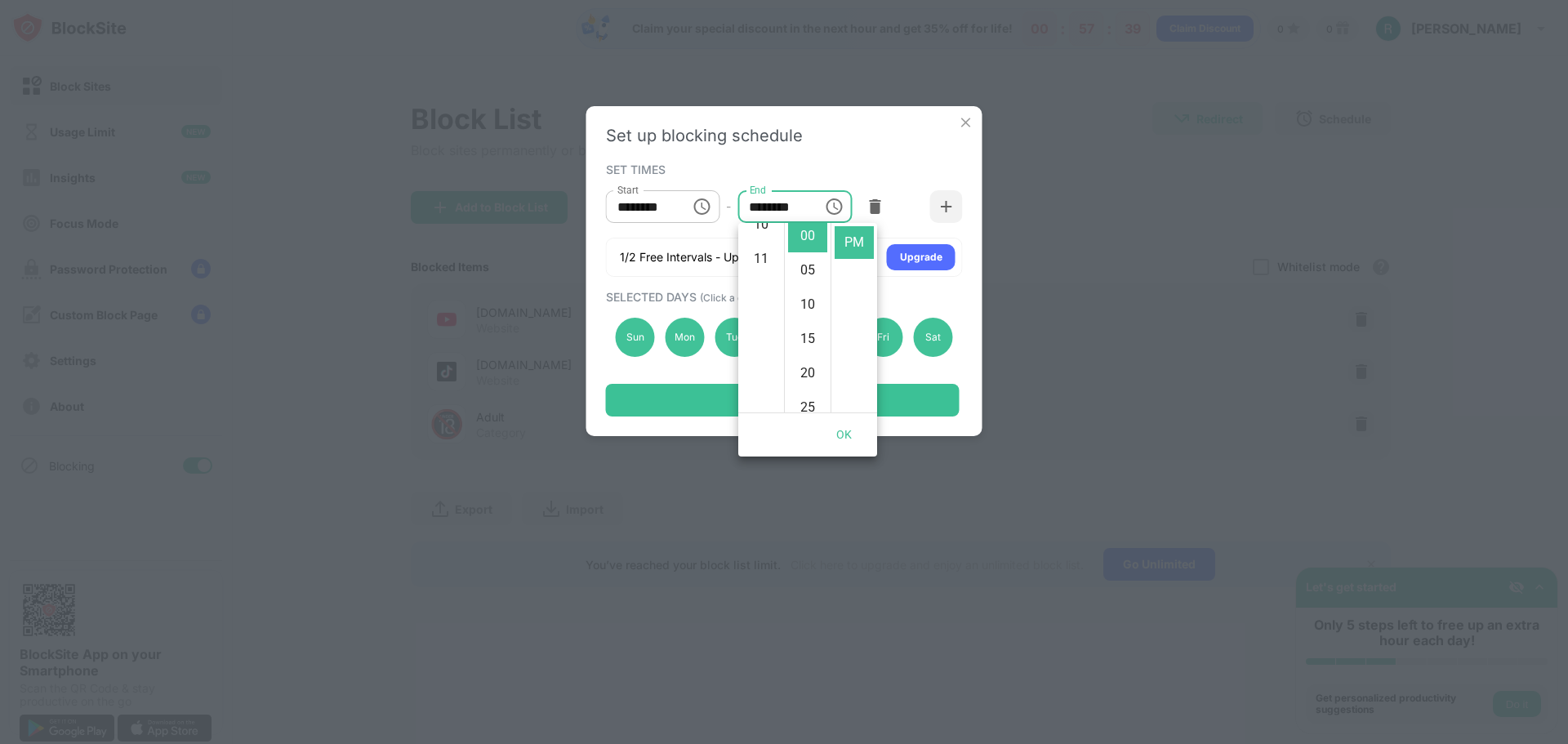
scroll to position [0, 0]
click at [760, 263] on li "11" at bounding box center [760, 258] width 39 height 32
click at [804, 252] on li "55" at bounding box center [808, 242] width 39 height 32
type input "********"
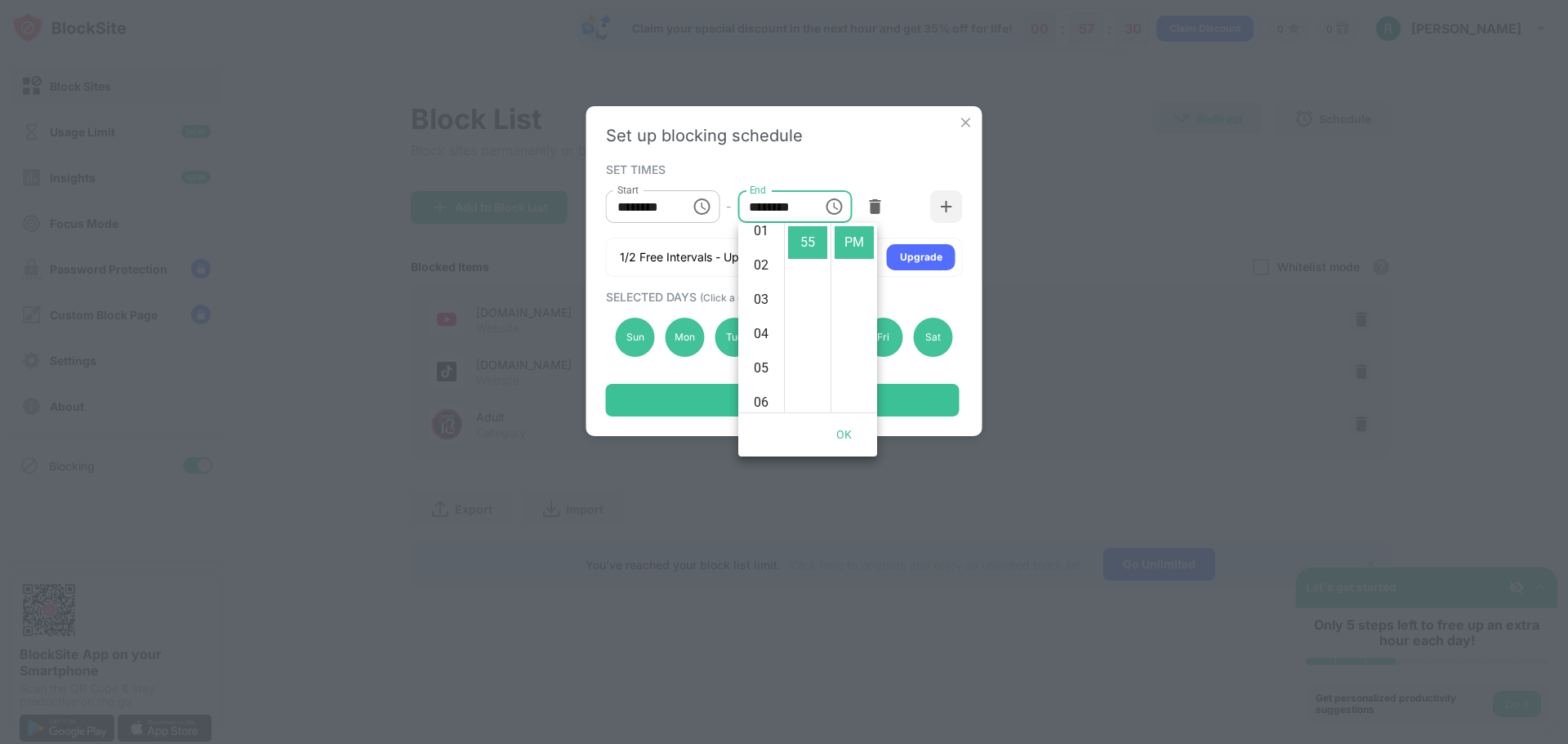
scroll to position [0, 0]
click at [834, 443] on button "OK" at bounding box center [844, 435] width 52 height 30
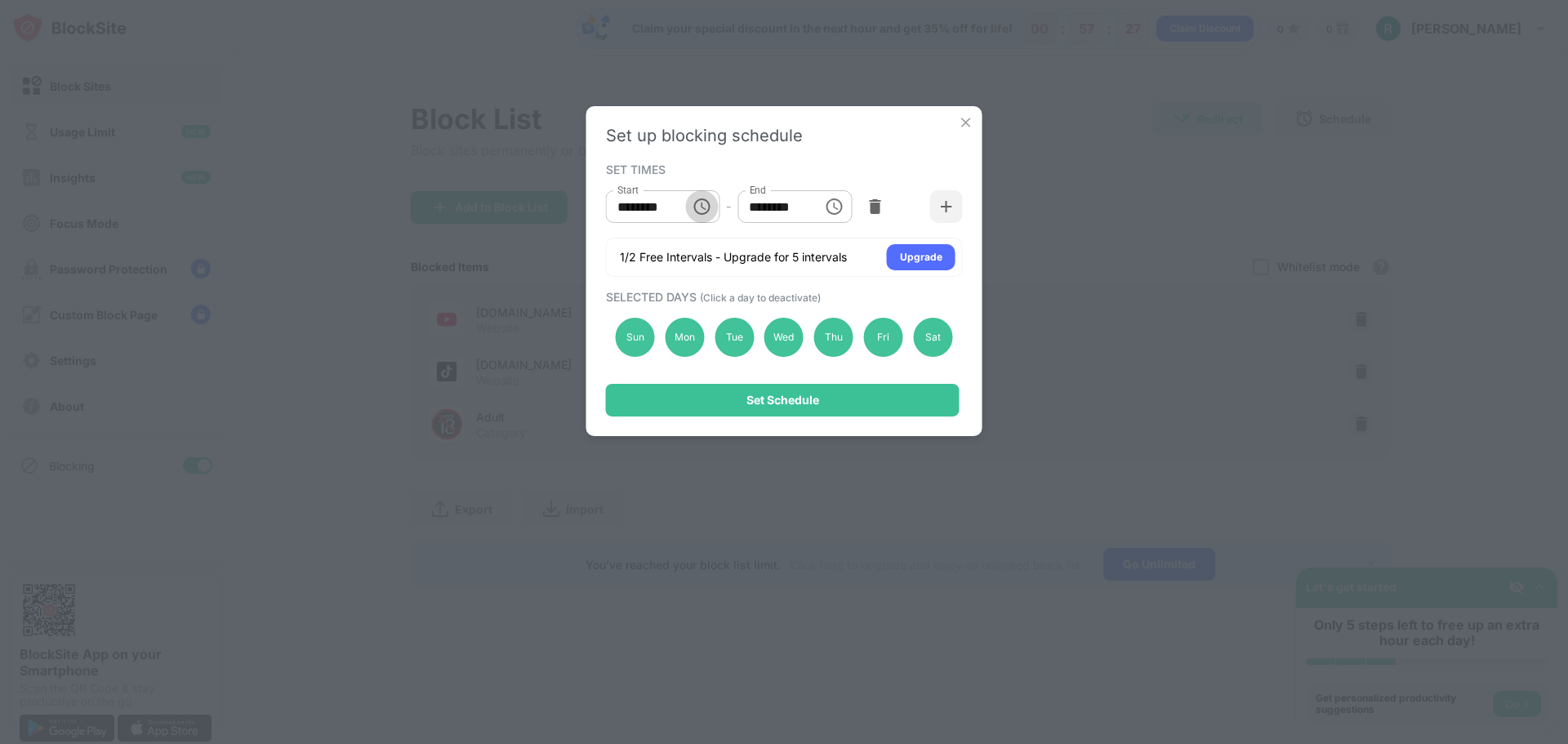
click at [710, 209] on icon "Choose time, selected time is 8:00 AM" at bounding box center [701, 207] width 20 height 20
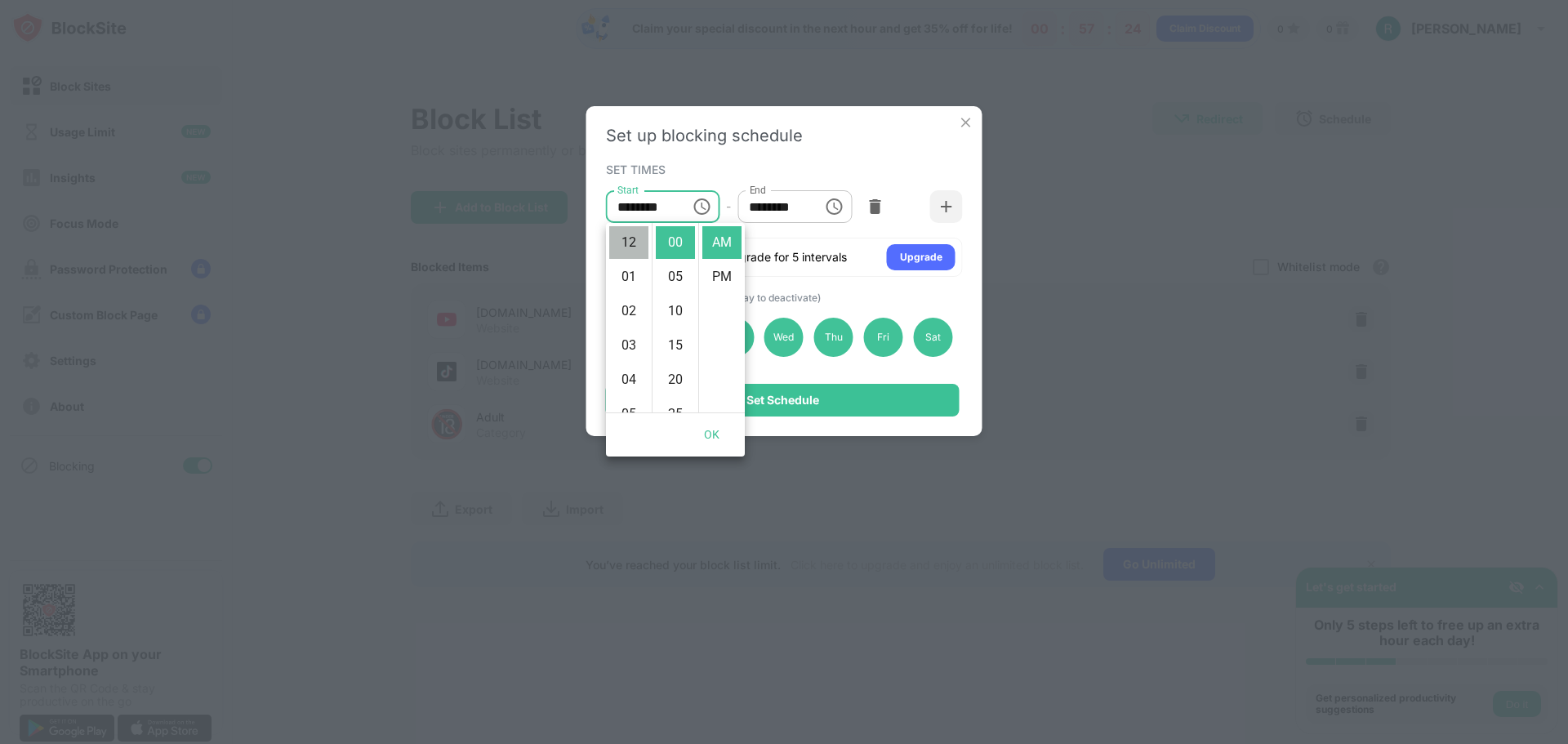
click at [622, 239] on li "12" at bounding box center [628, 242] width 39 height 32
type input "********"
click at [722, 442] on button "OK" at bounding box center [712, 435] width 52 height 30
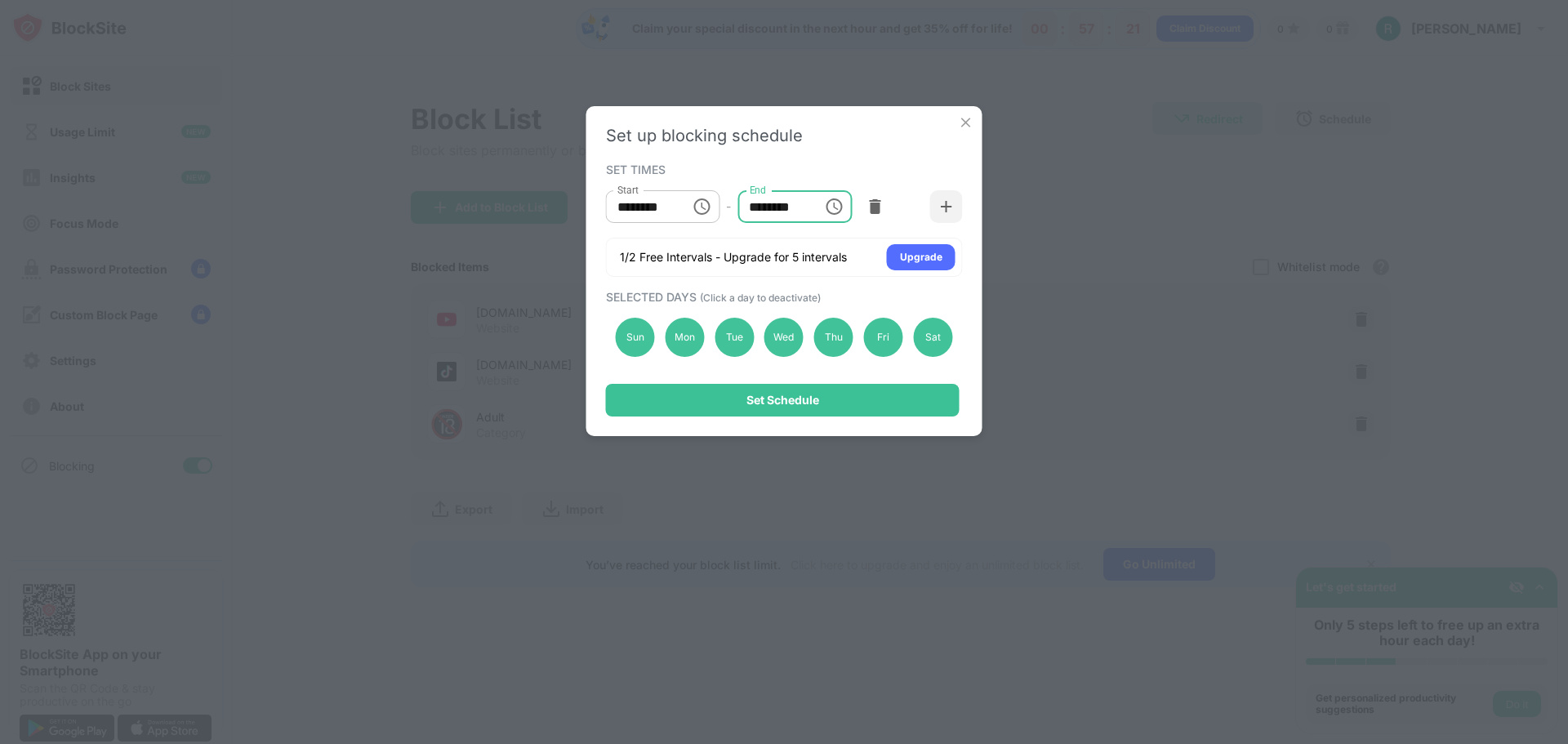
click at [804, 212] on input "********" at bounding box center [774, 206] width 74 height 32
click at [830, 203] on icon "Choose time, selected time is 11:55 PM" at bounding box center [834, 207] width 20 height 20
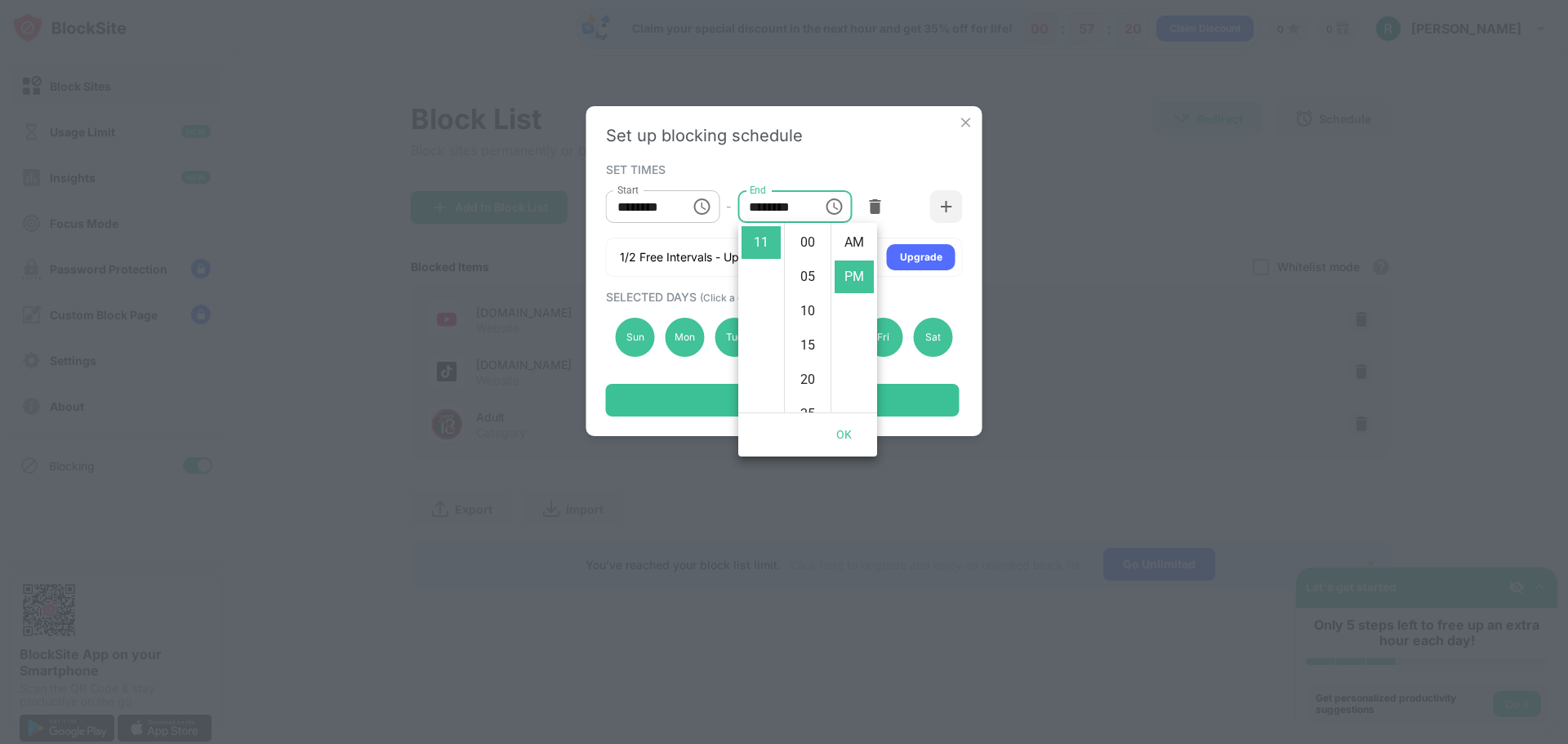
scroll to position [34, 0]
click at [902, 174] on div "SET TIMES" at bounding box center [782, 169] width 353 height 13
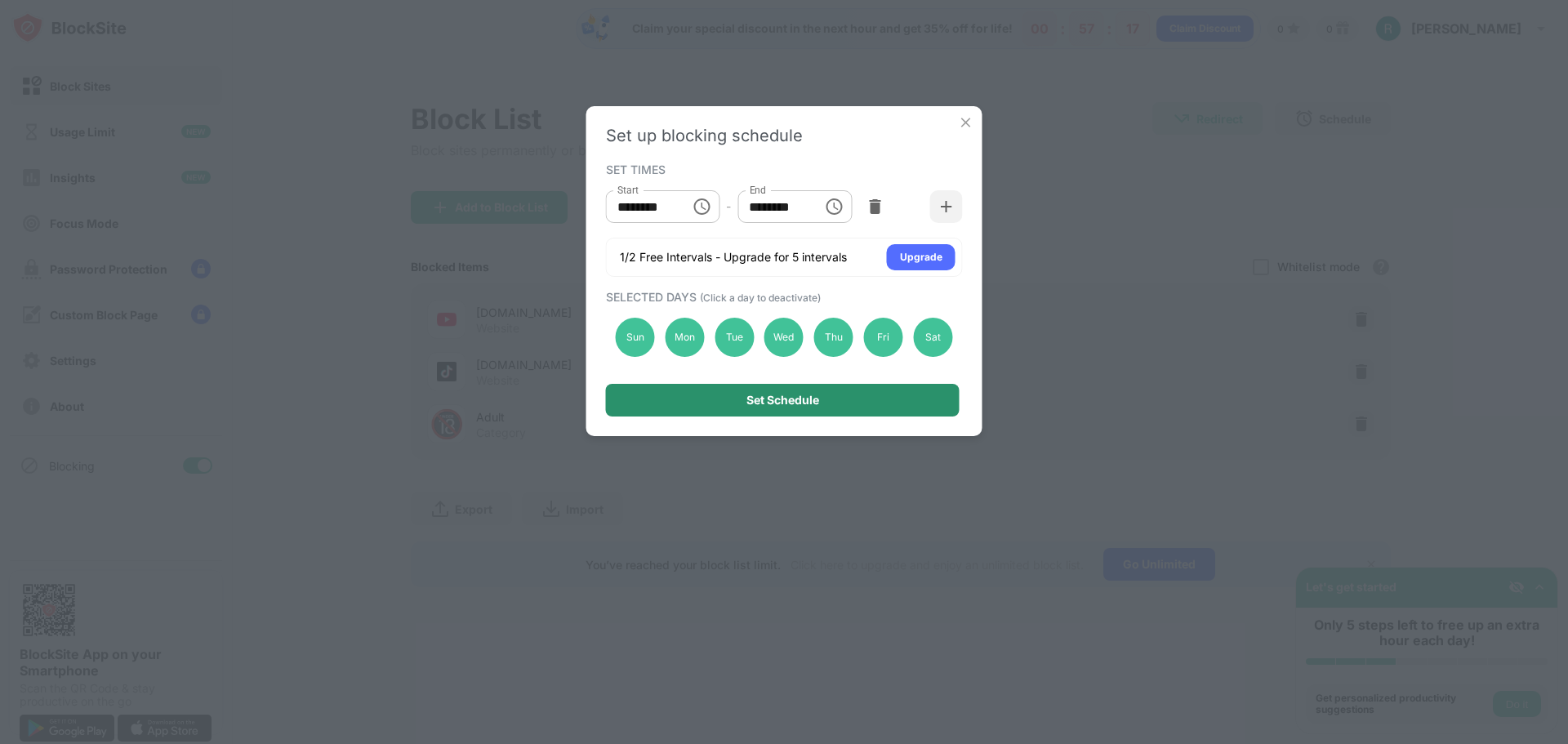
click at [842, 402] on div "Set Schedule" at bounding box center [783, 399] width 354 height 32
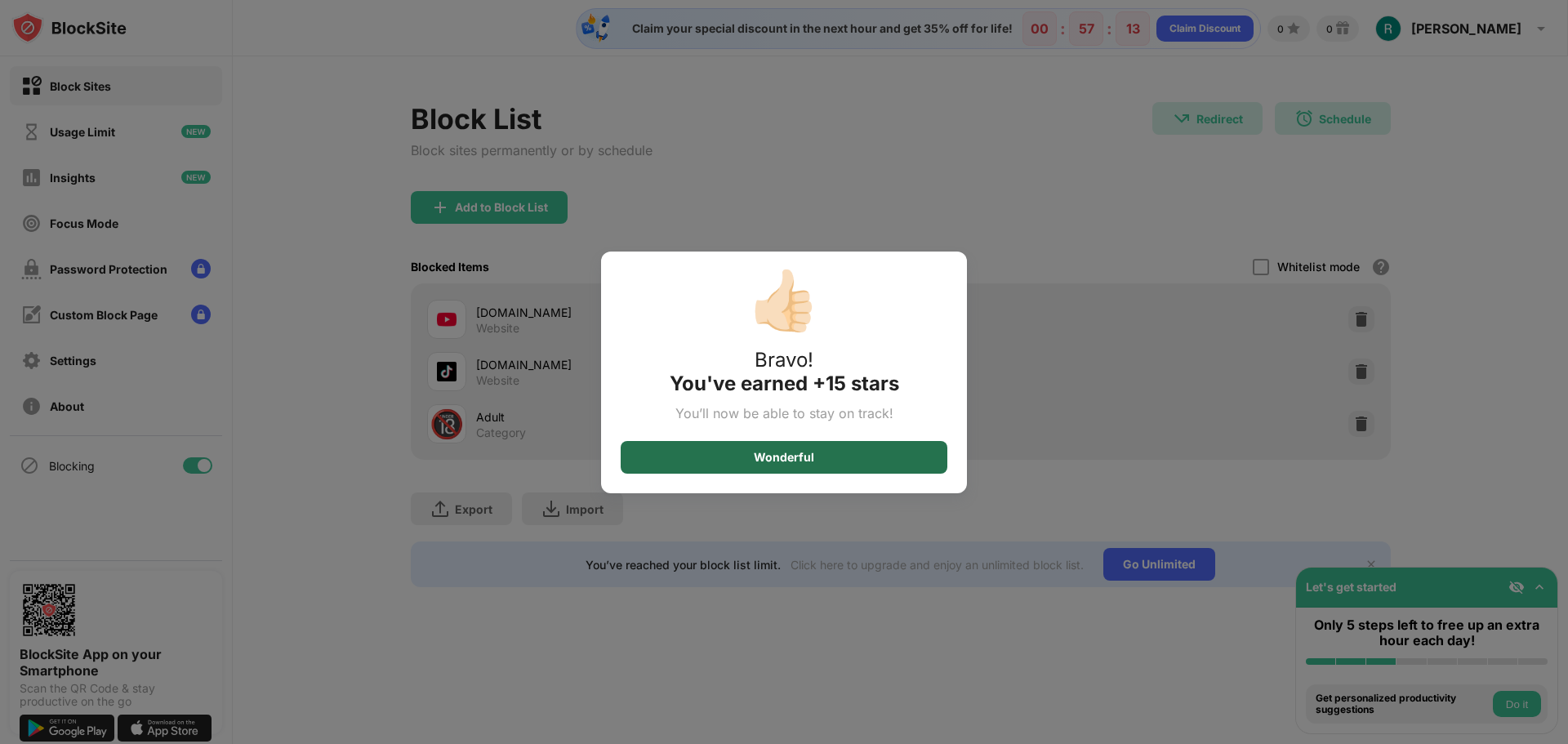
click at [830, 467] on div "Wonderful" at bounding box center [784, 457] width 327 height 32
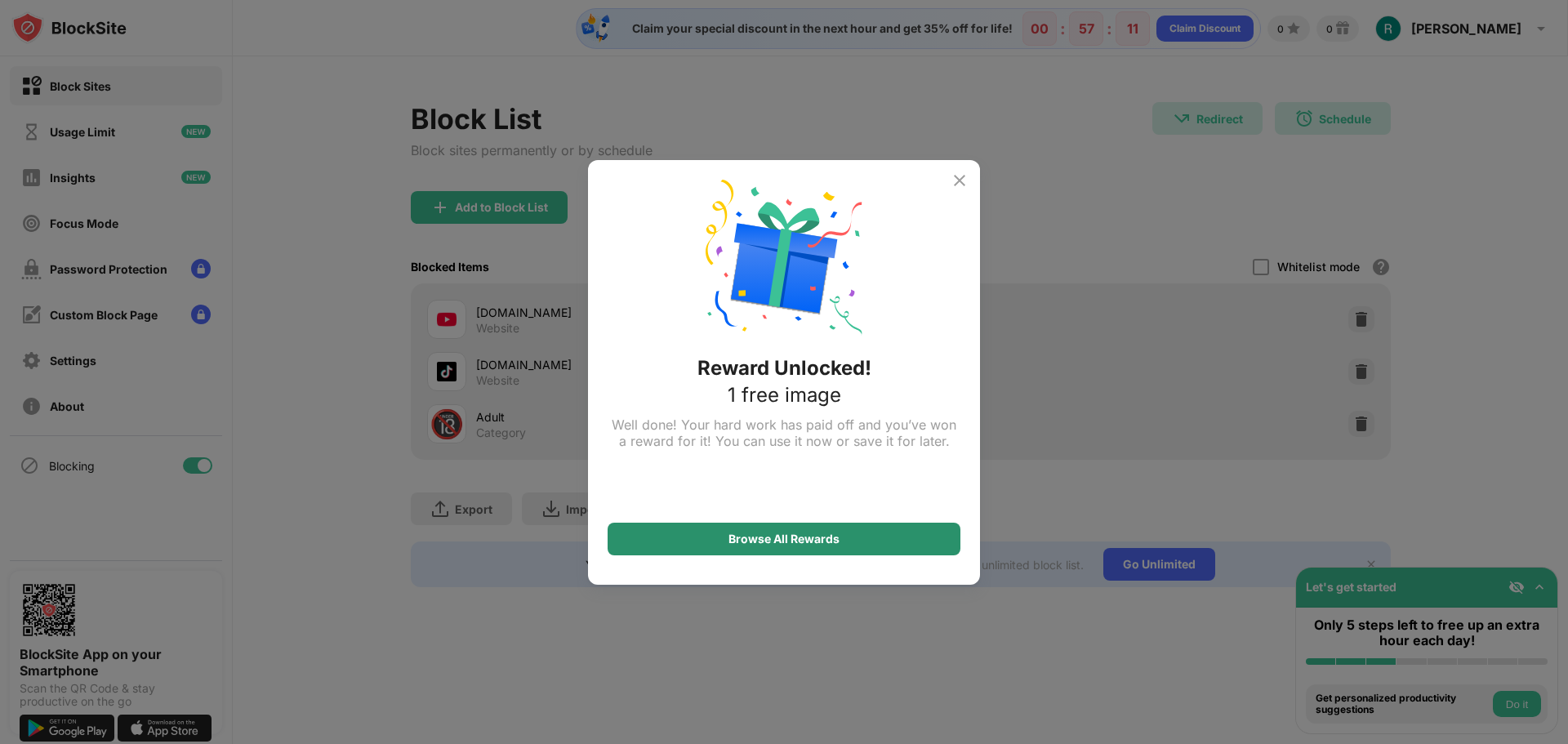
click at [848, 536] on div "Browse All Rewards" at bounding box center [784, 539] width 353 height 32
